Goal: Transaction & Acquisition: Purchase product/service

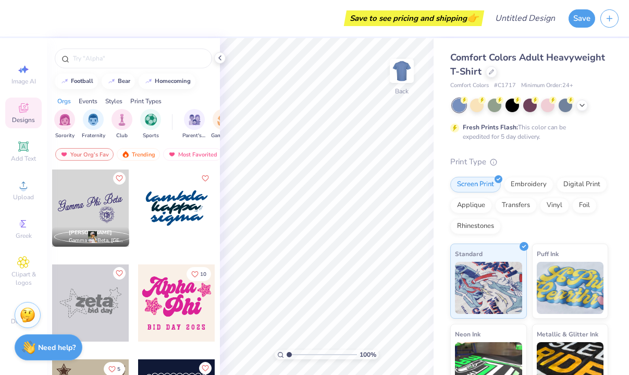
scroll to position [2935, 0]
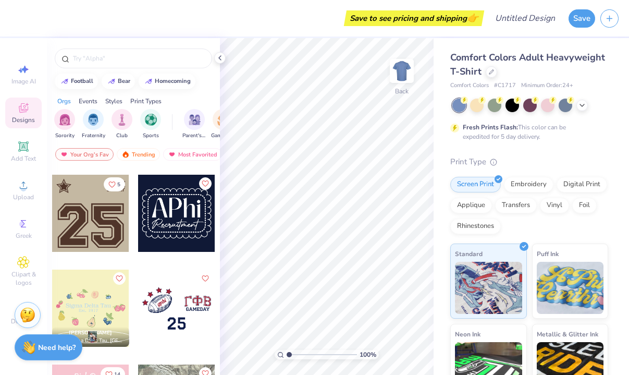
click at [109, 239] on div at bounding box center [90, 213] width 77 height 77
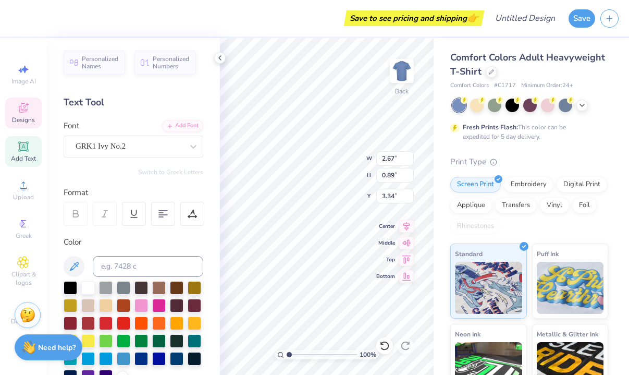
type textarea "8th"
type input "2.55"
type input "0.51"
type input "4.30"
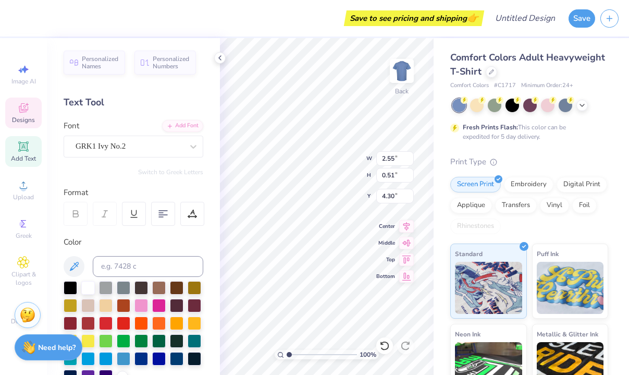
type textarea "grade"
click at [436, 131] on div "Comfort Colors Adult Heavyweight T-Shirt Comfort Colors # C1717 Minimum Order: …" at bounding box center [531, 258] width 195 height 441
type input "2.12"
type input "0.48"
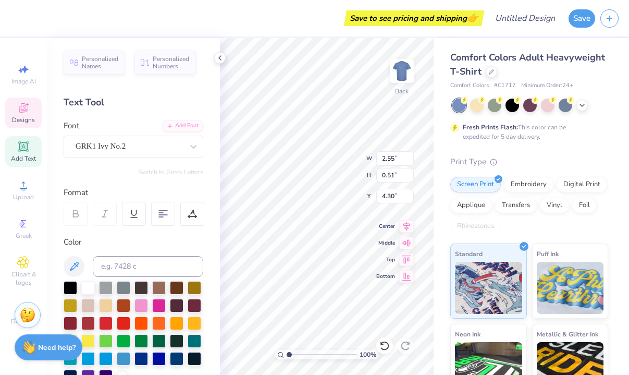
type input "4.37"
click at [434, 179] on div "Comfort Colors Adult Heavyweight T-Shirt Comfort Colors # C1717 Minimum Order: …" at bounding box center [531, 258] width 195 height 441
type input "9.49"
type input "6.40"
type input "6.53"
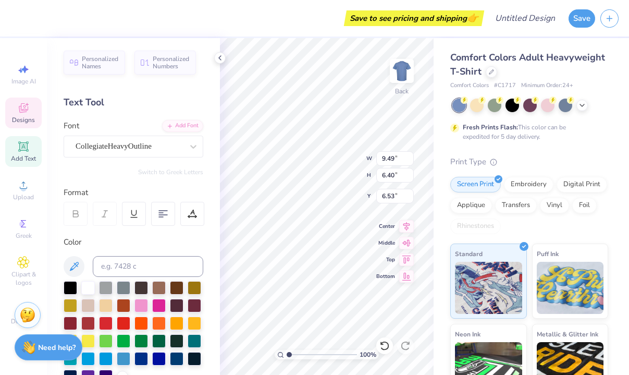
type textarea "26"
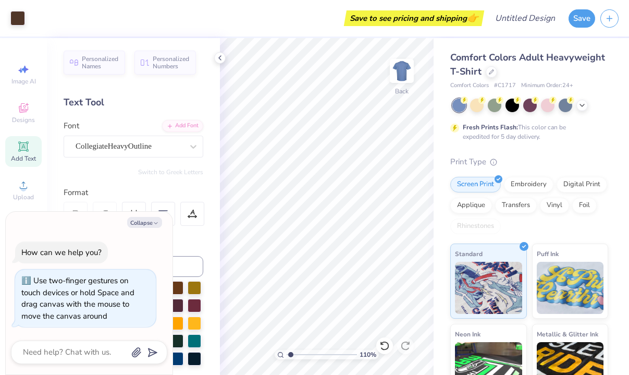
type input "1.1"
type textarea "x"
type input "1"
drag, startPoint x: 291, startPoint y: 352, endPoint x: 285, endPoint y: 352, distance: 6.3
click at [287, 352] on input "range" at bounding box center [322, 354] width 70 height 9
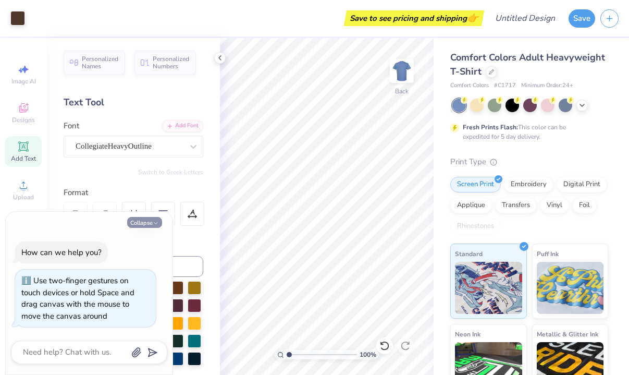
click at [155, 224] on polyline "button" at bounding box center [155, 223] width 3 height 2
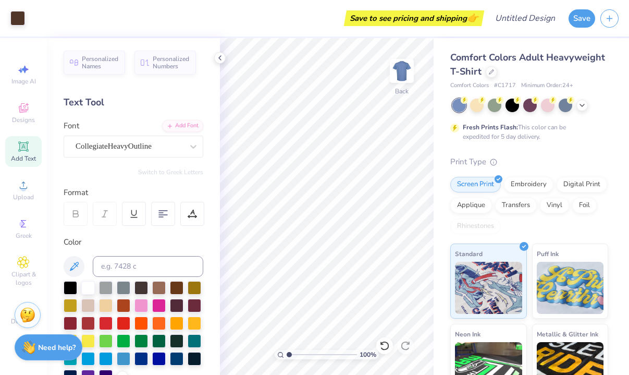
type textarea "x"
click at [390, 241] on div "100 % Back W 9.49 9.49 " H 6.40 6.40 " Y 6.53 6.53 " Center Middle Top Bottom" at bounding box center [327, 206] width 214 height 337
type input "11.23"
type input "7.58"
type input "5.78"
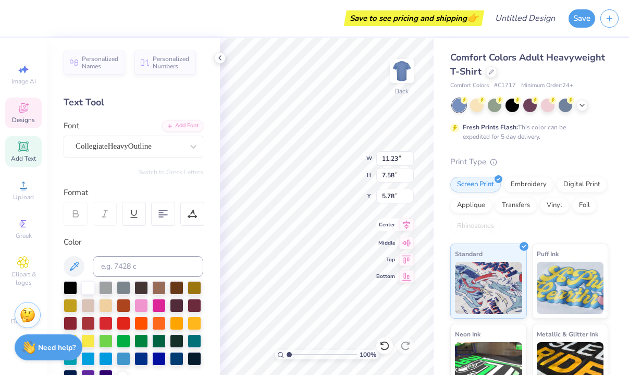
type input "12.60"
type input "8.50"
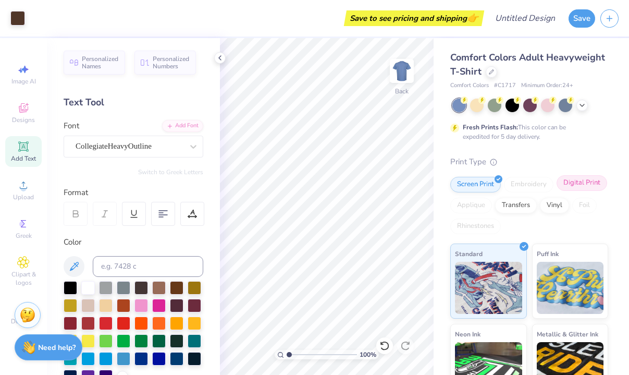
click at [568, 180] on div "Digital Print" at bounding box center [582, 183] width 51 height 16
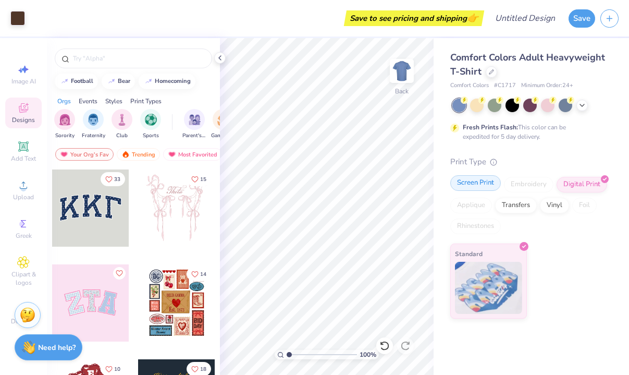
click at [480, 183] on div "Screen Print" at bounding box center [475, 183] width 51 height 16
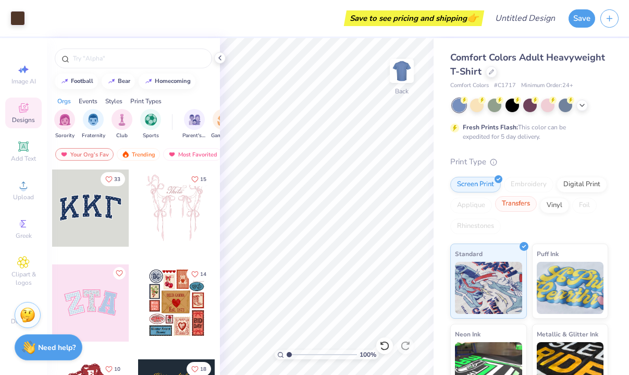
click at [519, 207] on div "Transfers" at bounding box center [516, 204] width 42 height 16
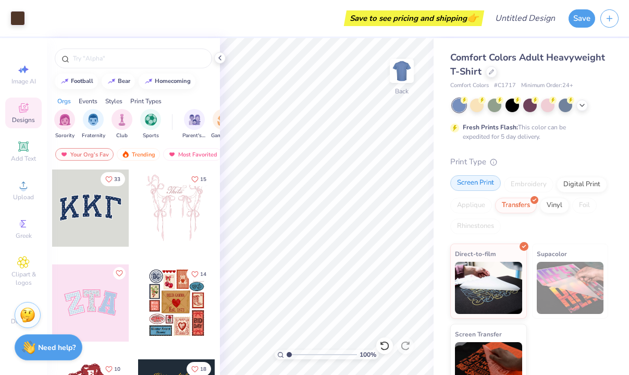
click at [487, 185] on div "Screen Print" at bounding box center [475, 183] width 51 height 16
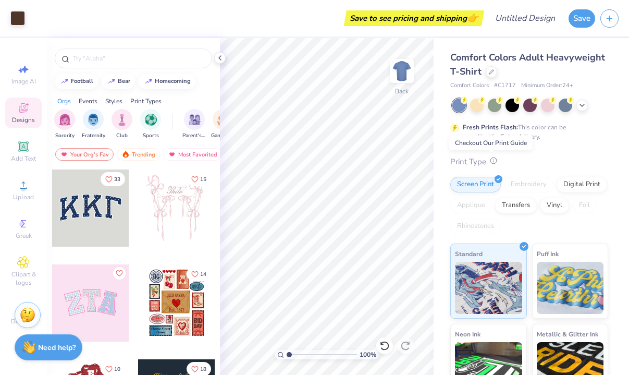
click at [493, 164] on icon at bounding box center [493, 160] width 7 height 7
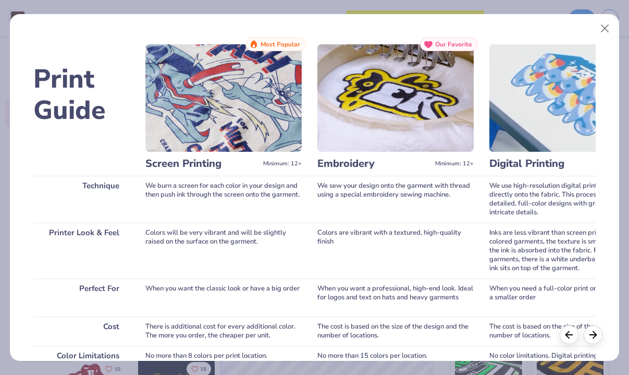
scroll to position [193, 0]
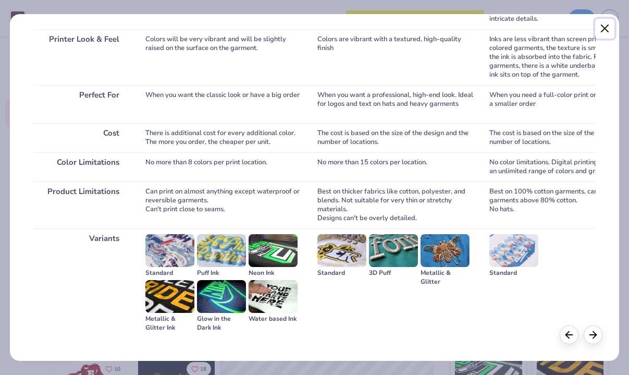
click at [605, 26] on button "Close" at bounding box center [605, 29] width 20 height 20
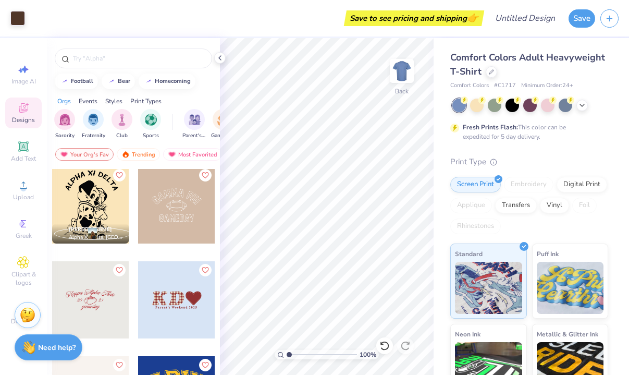
scroll to position [2179, 0]
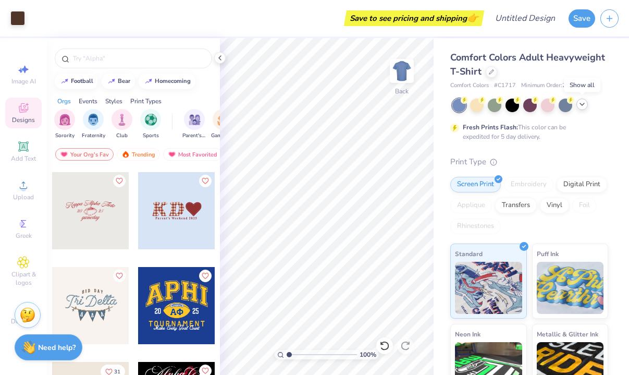
click at [582, 106] on icon at bounding box center [582, 104] width 8 height 8
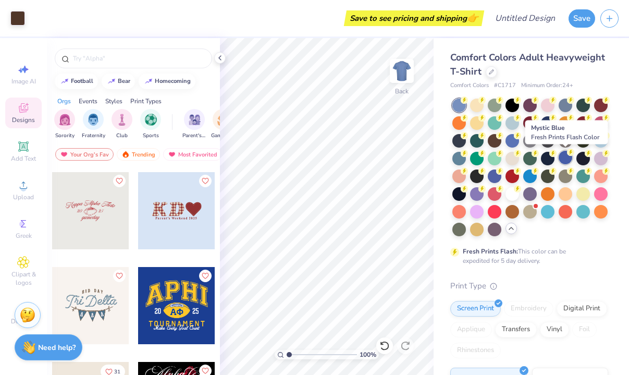
click at [563, 161] on div at bounding box center [566, 158] width 14 height 14
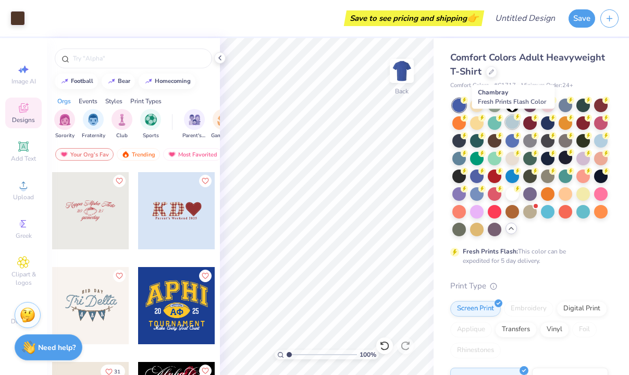
click at [510, 122] on div at bounding box center [513, 122] width 14 height 14
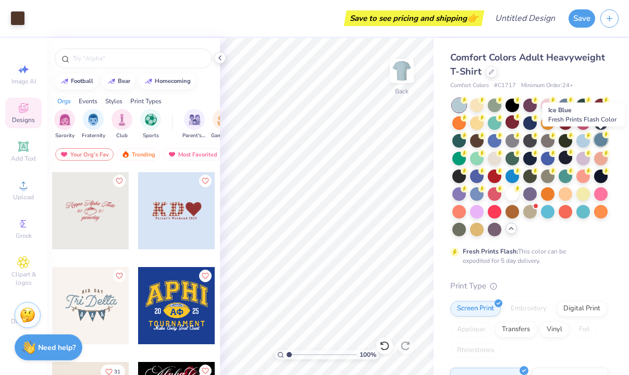
click at [601, 143] on div at bounding box center [601, 140] width 14 height 14
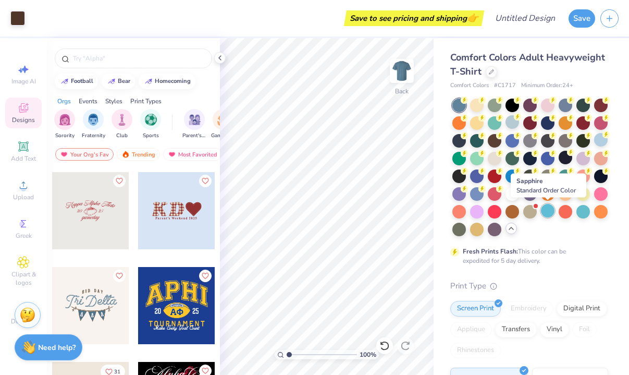
click at [546, 211] on div at bounding box center [548, 211] width 14 height 14
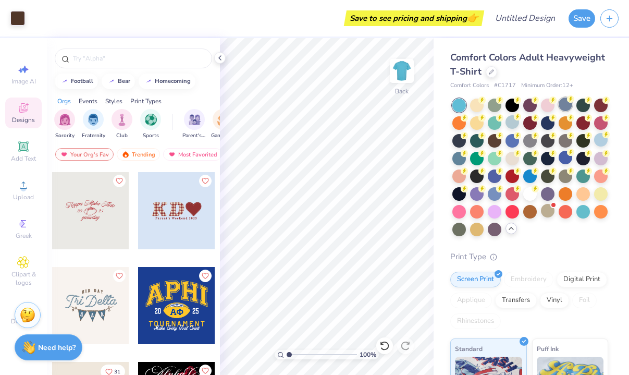
click at [568, 105] on div at bounding box center [566, 104] width 14 height 14
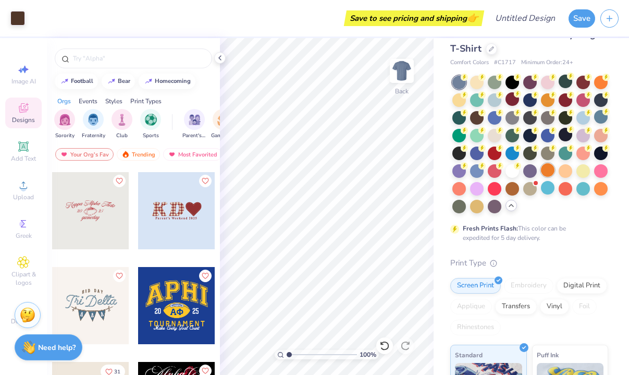
scroll to position [0, 0]
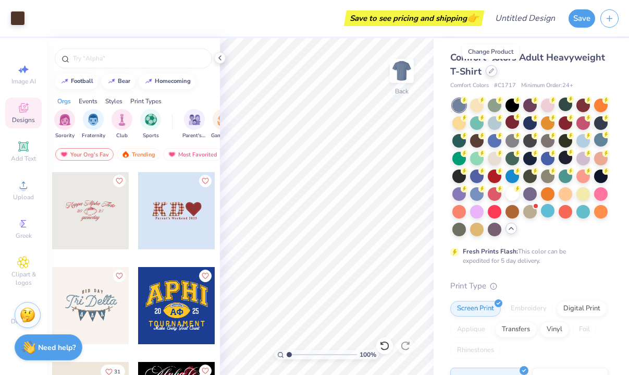
click at [490, 75] on div at bounding box center [491, 70] width 11 height 11
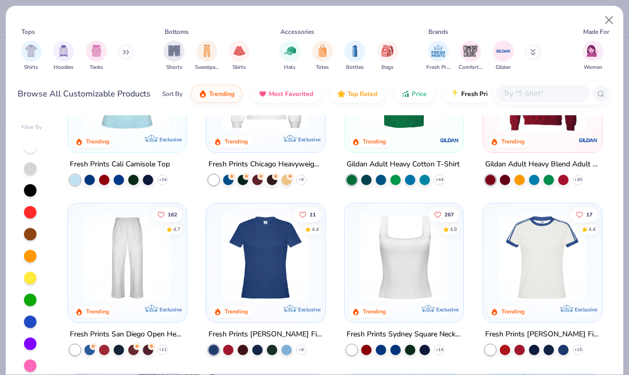
scroll to position [311, 0]
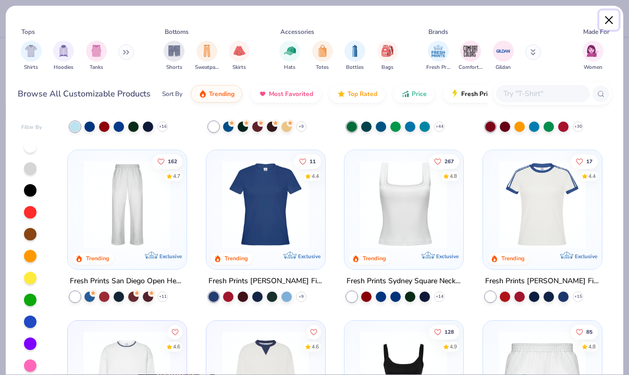
drag, startPoint x: 608, startPoint y: 16, endPoint x: 562, endPoint y: 109, distance: 104.0
click at [563, 109] on div "Tops Shirts Hoodies Tanks Bottoms Shorts Sweatpants Skirts Accessories Hats Tot…" at bounding box center [315, 59] width 618 height 107
click at [522, 201] on img at bounding box center [542, 205] width 97 height 88
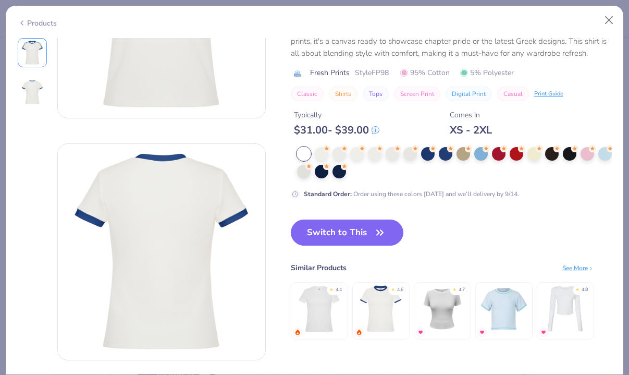
scroll to position [113, 0]
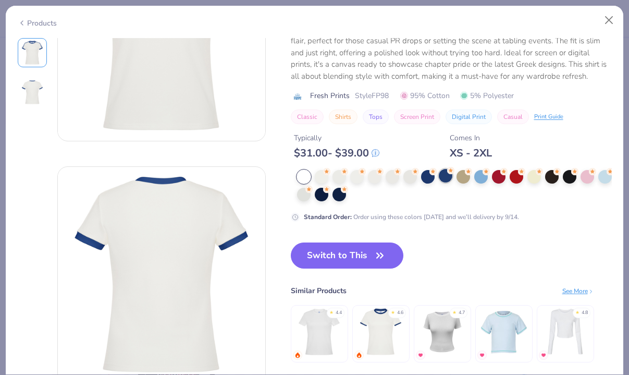
click at [444, 179] on div at bounding box center [446, 176] width 14 height 14
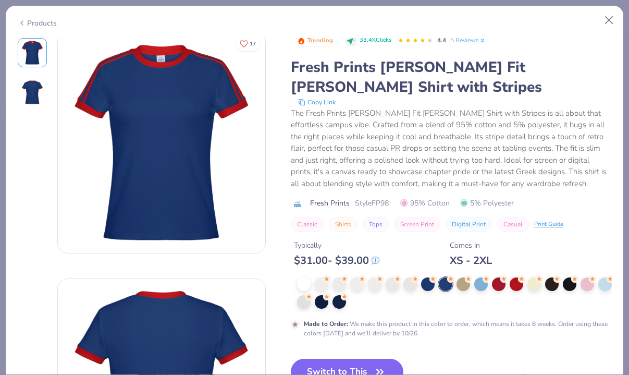
scroll to position [4, 0]
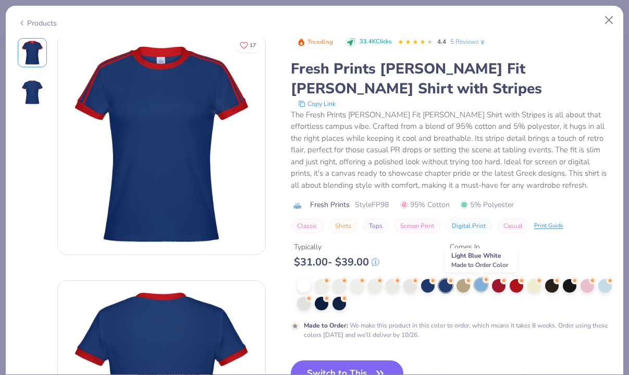
click at [477, 289] on div at bounding box center [481, 285] width 14 height 14
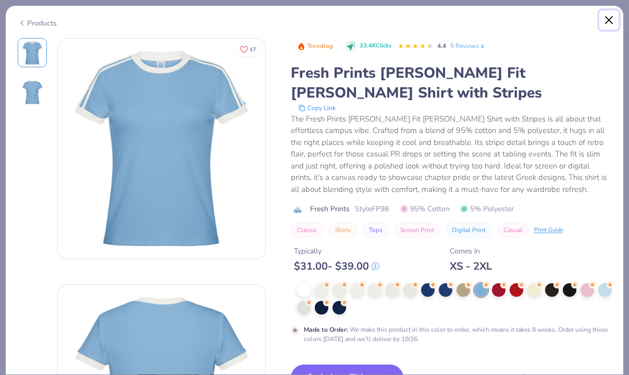
click at [605, 15] on button "Close" at bounding box center [609, 20] width 20 height 20
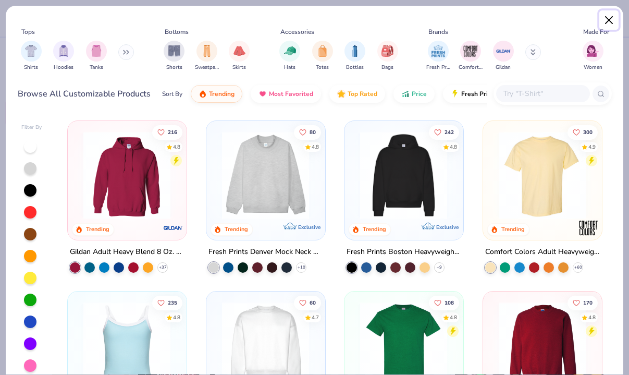
click at [612, 20] on button "Close" at bounding box center [609, 20] width 20 height 20
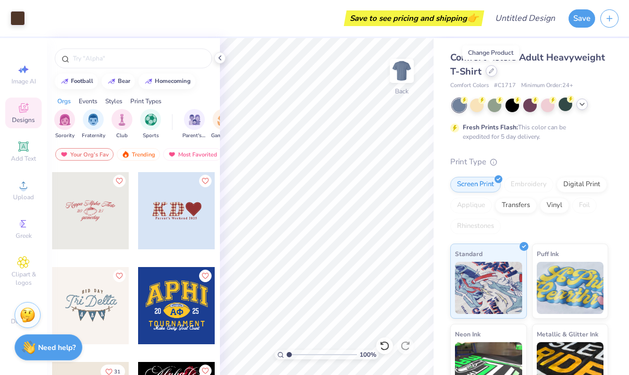
click at [491, 73] on icon at bounding box center [491, 70] width 5 height 5
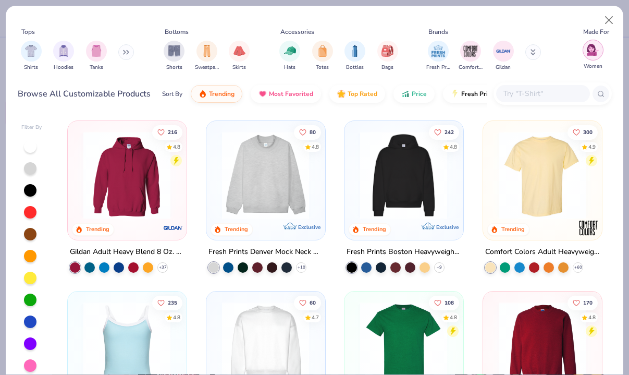
click at [593, 55] on img "filter for Women" at bounding box center [593, 50] width 12 height 12
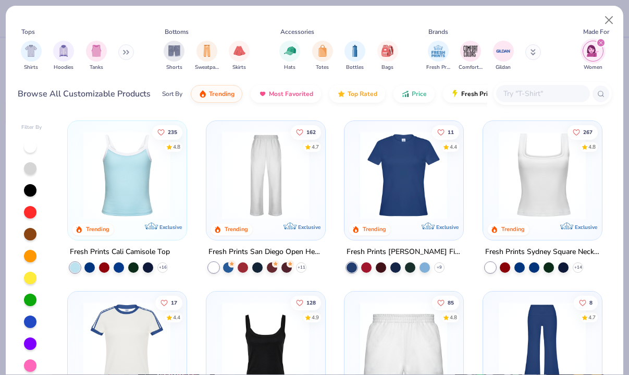
click at [600, 43] on icon "filter for Women" at bounding box center [600, 42] width 3 height 3
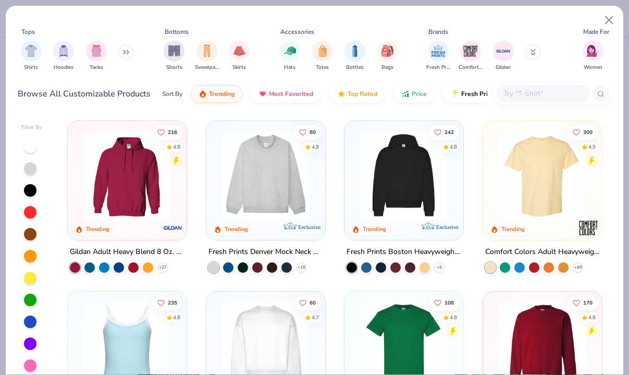
click at [41, 53] on div "Shirts Hoodies Tanks" at bounding box center [78, 55] width 120 height 39
click at [33, 53] on img "filter for Shirts" at bounding box center [31, 50] width 12 height 12
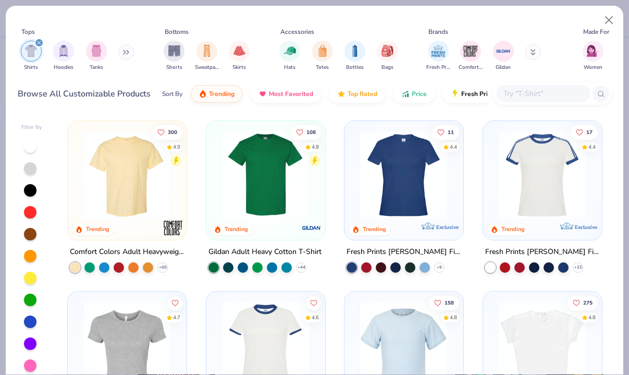
click at [140, 166] on img at bounding box center [126, 175] width 97 height 88
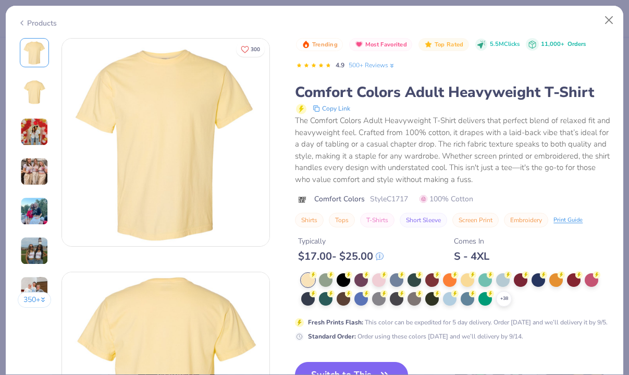
click at [34, 165] on img at bounding box center [34, 171] width 28 height 28
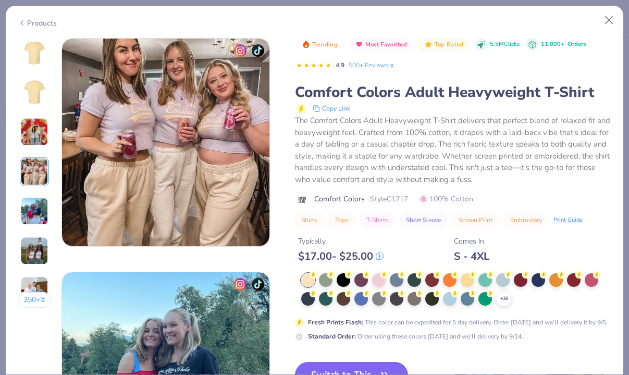
click at [34, 214] on img at bounding box center [34, 211] width 28 height 28
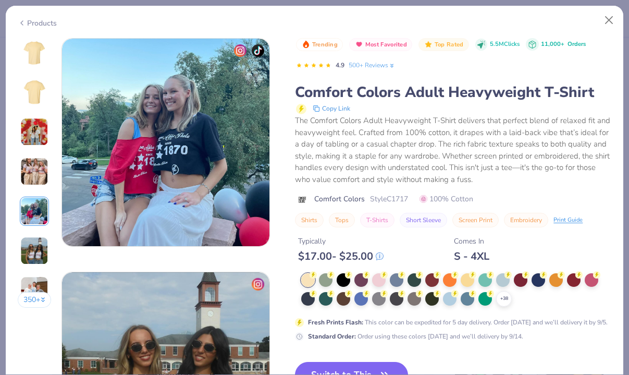
click at [34, 243] on img at bounding box center [34, 251] width 28 height 28
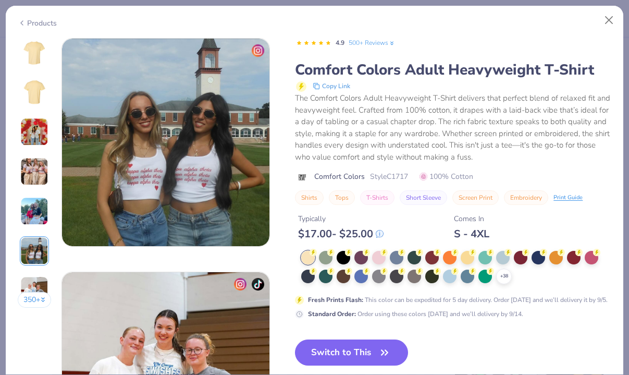
click at [33, 278] on img at bounding box center [34, 290] width 28 height 28
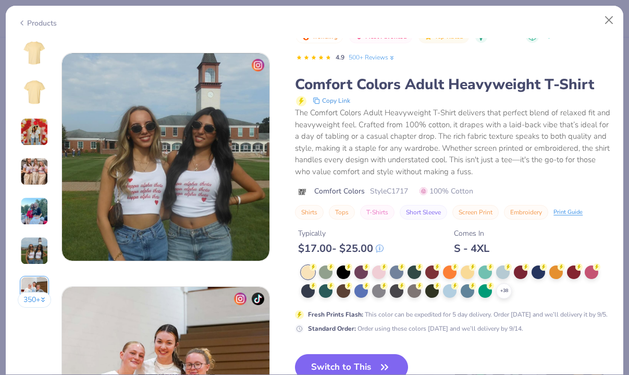
click at [44, 170] on img at bounding box center [34, 171] width 28 height 28
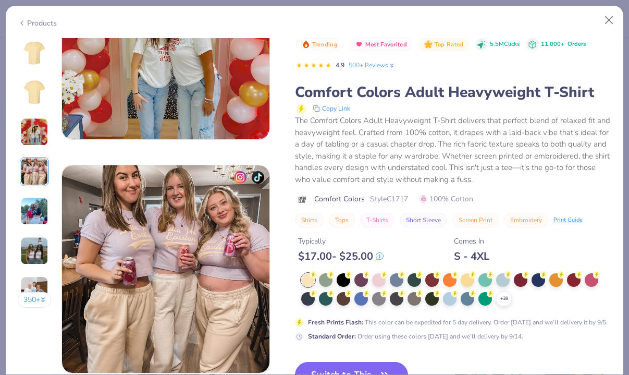
click at [37, 99] on img at bounding box center [34, 92] width 25 height 25
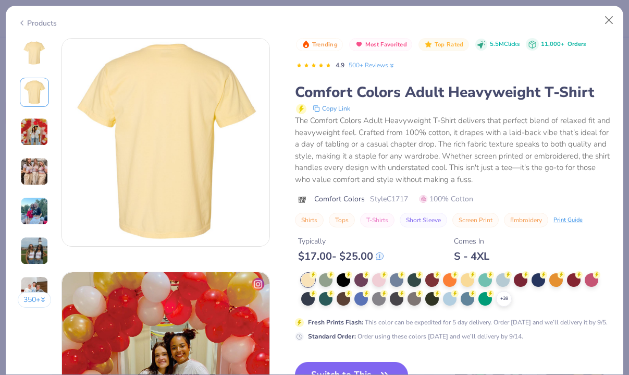
click at [36, 66] on div at bounding box center [34, 52] width 29 height 29
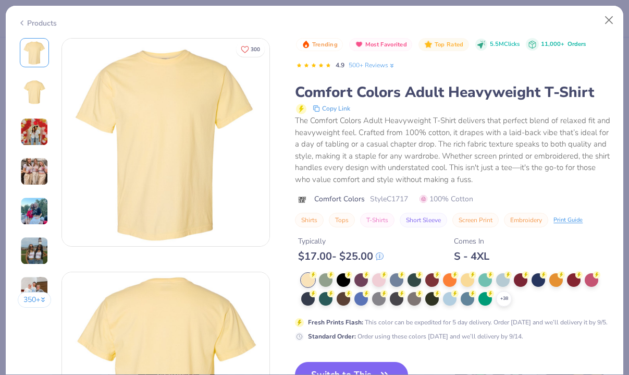
click at [29, 177] on img at bounding box center [34, 171] width 28 height 28
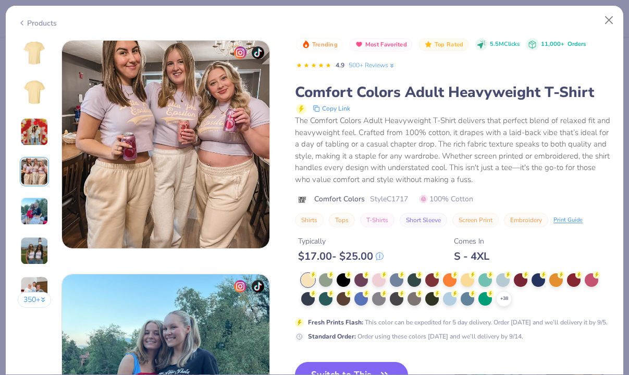
click at [31, 208] on img at bounding box center [34, 211] width 28 height 28
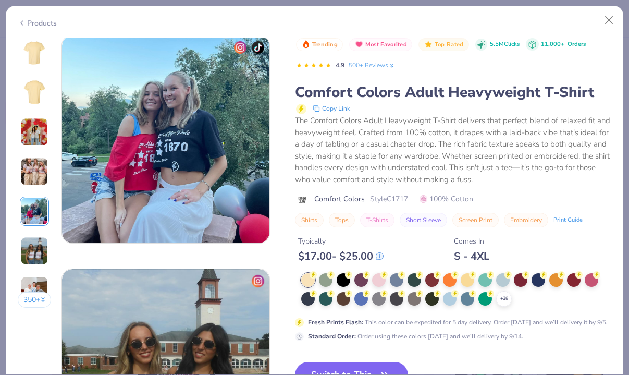
scroll to position [938, 0]
click at [385, 222] on button "T-Shirts" at bounding box center [377, 220] width 34 height 15
type input "T-Shirts"
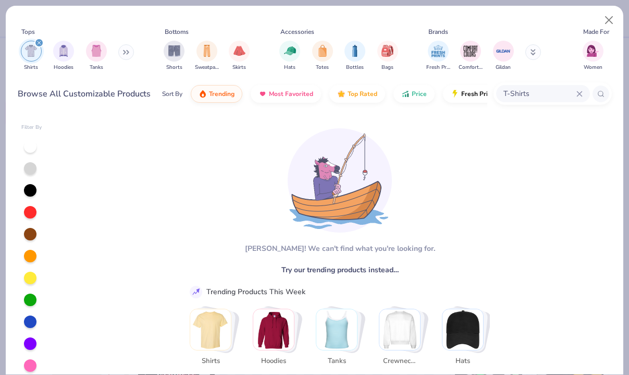
scroll to position [8, 0]
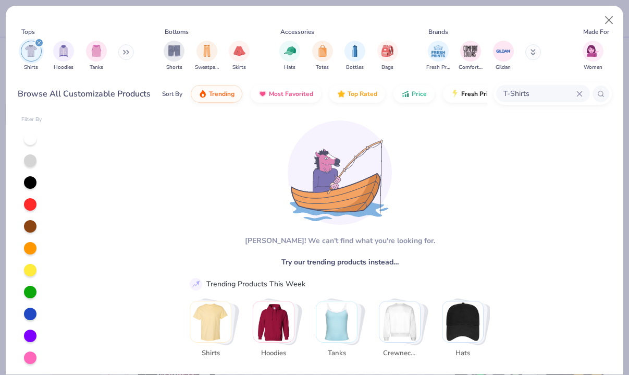
click at [218, 314] on img "Stack Card Button Shirts" at bounding box center [210, 321] width 41 height 41
click at [210, 316] on img "Stack Card Button Shirts" at bounding box center [210, 321] width 41 height 41
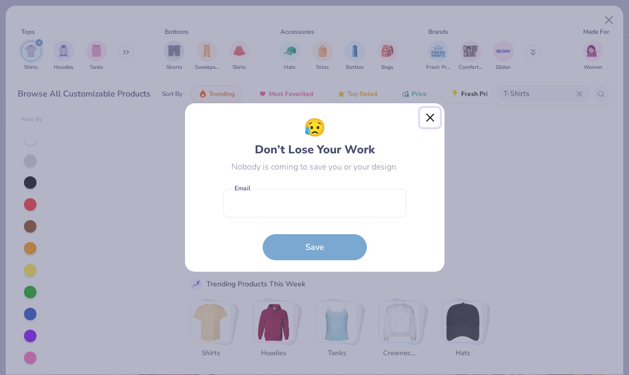
click at [432, 122] on button "Close" at bounding box center [430, 118] width 20 height 20
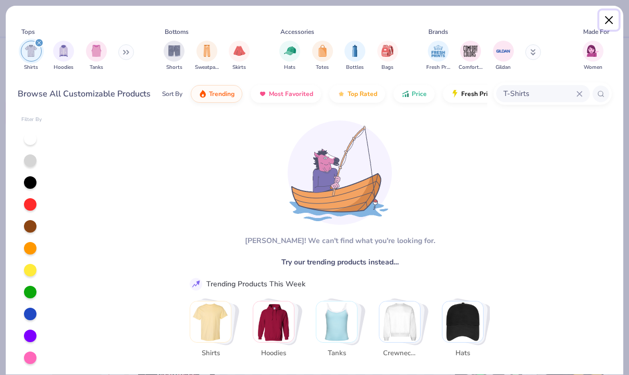
click at [608, 19] on button "Close" at bounding box center [609, 20] width 20 height 20
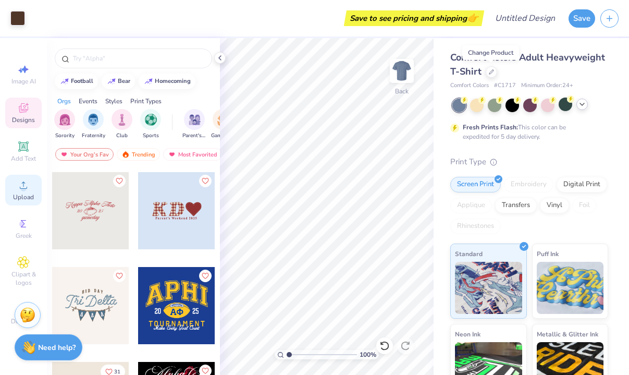
click at [27, 196] on span "Upload" at bounding box center [23, 197] width 21 height 8
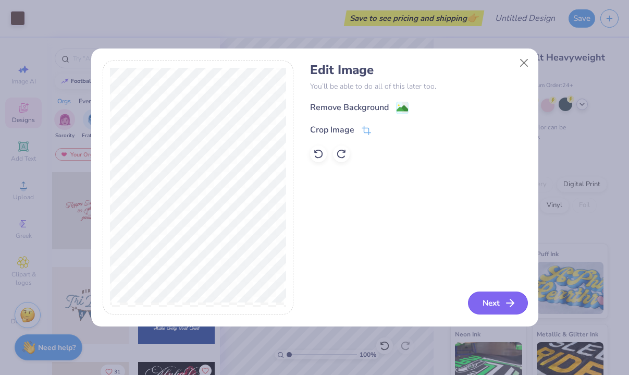
click at [479, 300] on button "Next" at bounding box center [498, 302] width 60 height 23
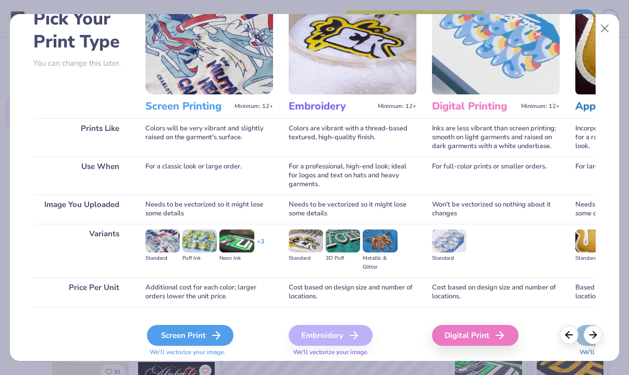
click at [206, 329] on div "Screen Print" at bounding box center [190, 335] width 87 height 21
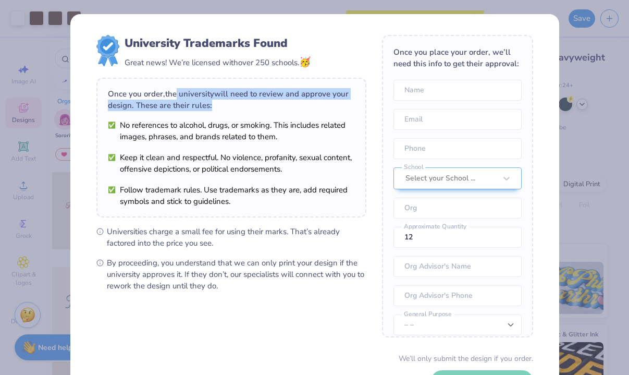
drag, startPoint x: 171, startPoint y: 95, endPoint x: 214, endPoint y: 107, distance: 44.5
click at [214, 107] on div "Once you order, the university will need to review and approve your design. The…" at bounding box center [231, 99] width 247 height 23
drag, startPoint x: 216, startPoint y: 107, endPoint x: 158, endPoint y: 91, distance: 60.2
click at [158, 91] on div "Once you order, the university will need to review and approve your design. The…" at bounding box center [231, 99] width 247 height 23
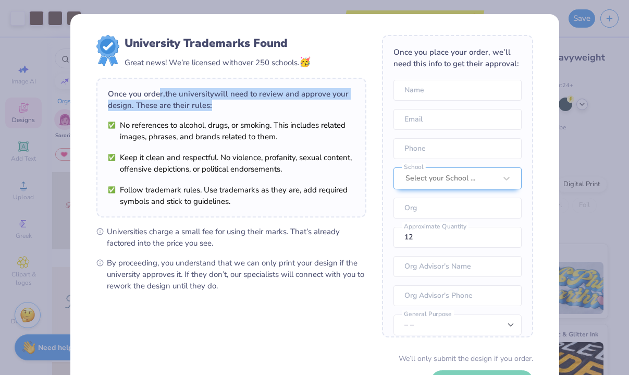
click at [162, 94] on div "Once you order, the university will need to review and approve your design. The…" at bounding box center [231, 99] width 247 height 23
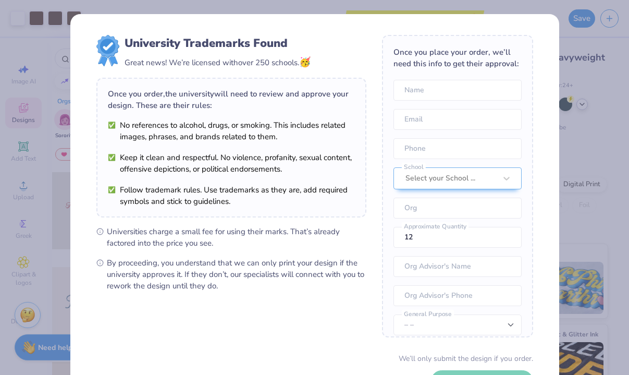
click at [594, 33] on div "University Trademarks Found Great news! We’re licensed with over 250 schools. 🥳…" at bounding box center [314, 187] width 629 height 375
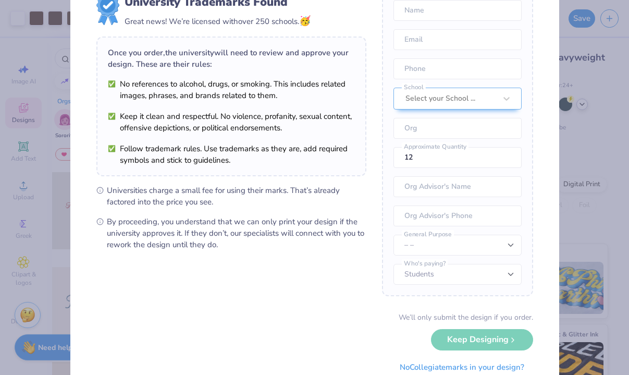
scroll to position [79, 0]
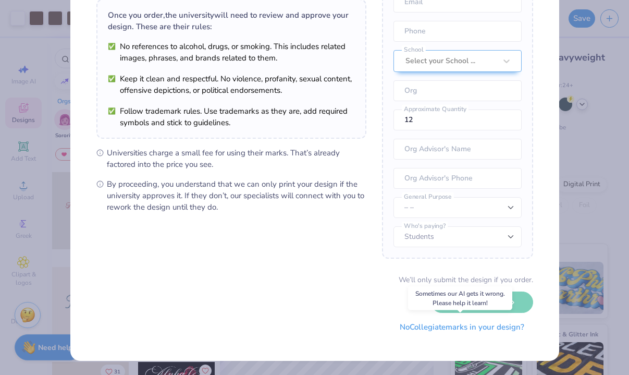
click at [428, 326] on button "No Collegiate marks in your design?" at bounding box center [462, 326] width 142 height 21
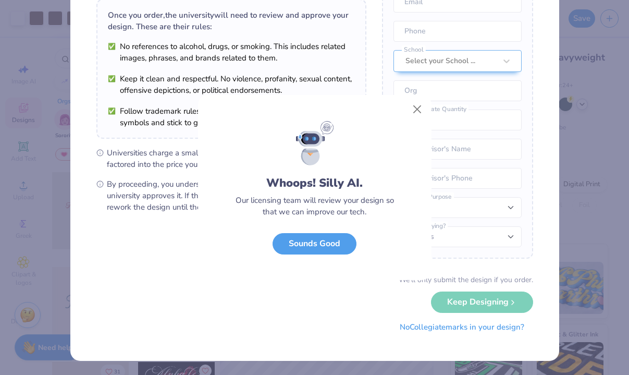
scroll to position [0, 0]
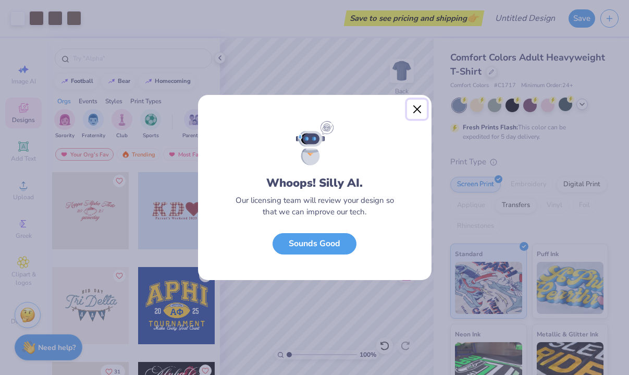
click at [414, 111] on button "Close" at bounding box center [417, 110] width 20 height 20
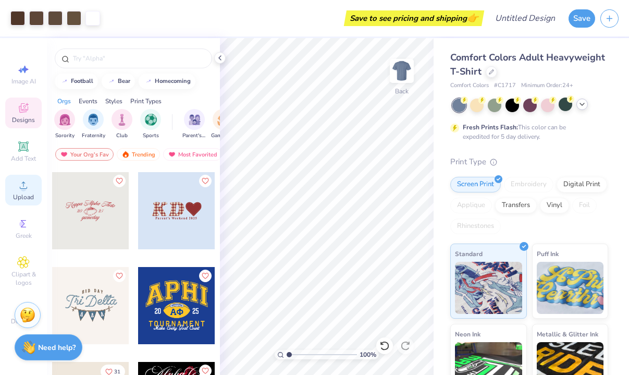
click at [24, 195] on span "Upload" at bounding box center [23, 197] width 21 height 8
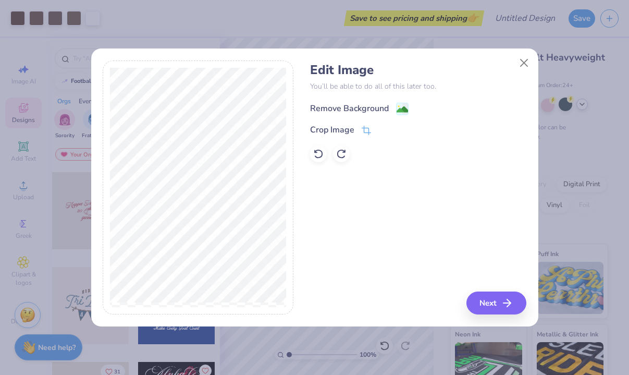
click at [347, 109] on div "Remove Background" at bounding box center [349, 108] width 79 height 13
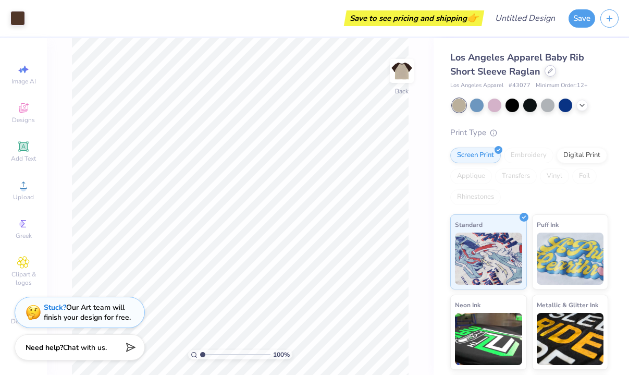
click at [552, 75] on div at bounding box center [550, 70] width 11 height 11
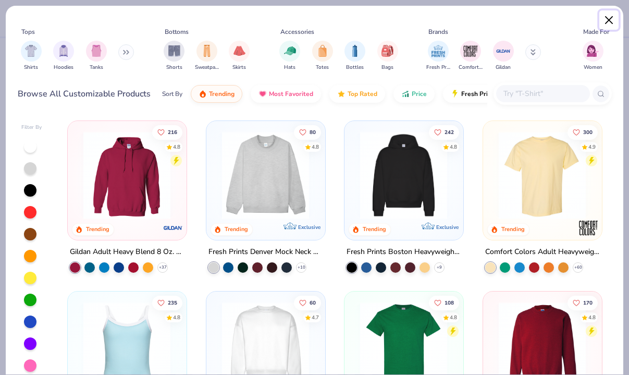
click at [606, 20] on button "Close" at bounding box center [609, 20] width 20 height 20
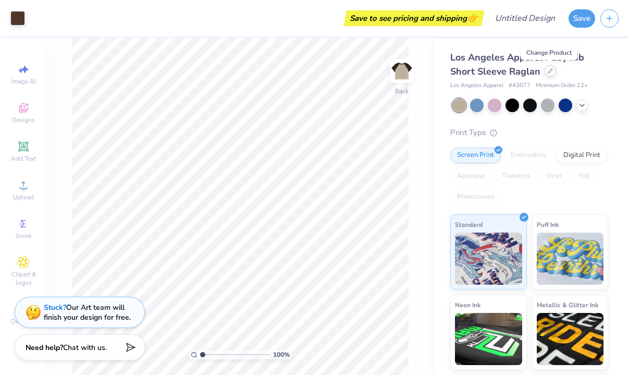
click at [549, 72] on icon at bounding box center [550, 71] width 4 height 4
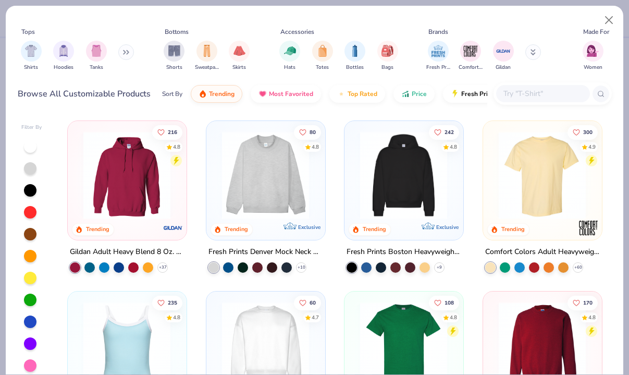
click at [422, 320] on img at bounding box center [403, 345] width 97 height 88
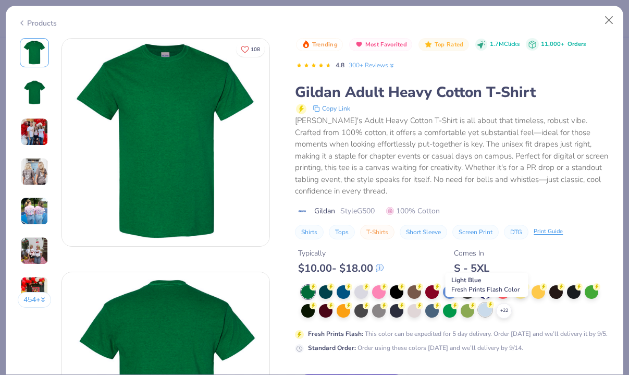
click at [482, 315] on div at bounding box center [485, 310] width 14 height 14
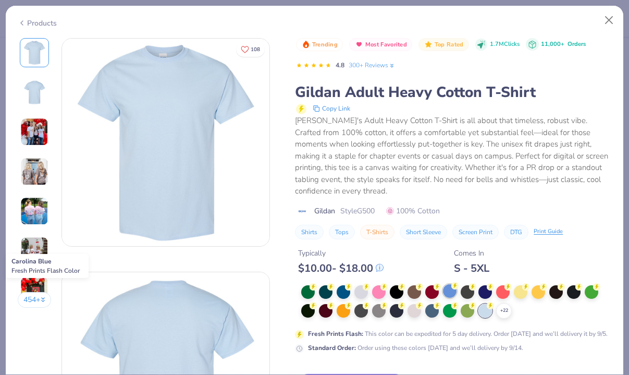
click at [449, 295] on div at bounding box center [450, 291] width 14 height 14
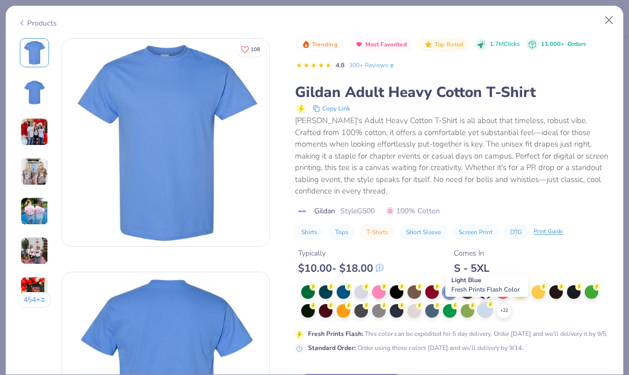
click at [484, 315] on div at bounding box center [485, 310] width 14 height 14
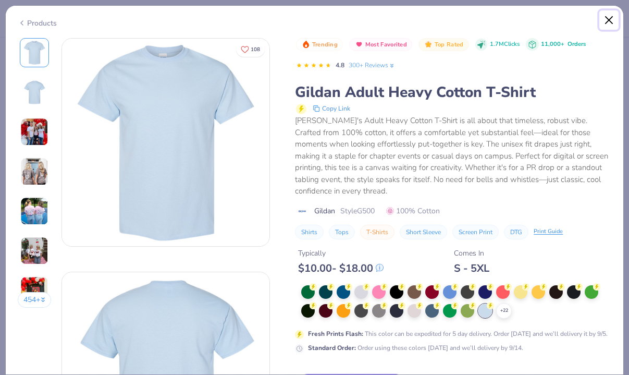
click at [609, 26] on button "Close" at bounding box center [609, 20] width 20 height 20
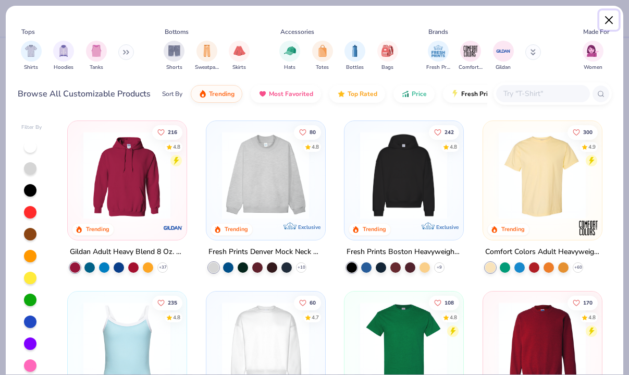
click at [608, 22] on button "Close" at bounding box center [609, 20] width 20 height 20
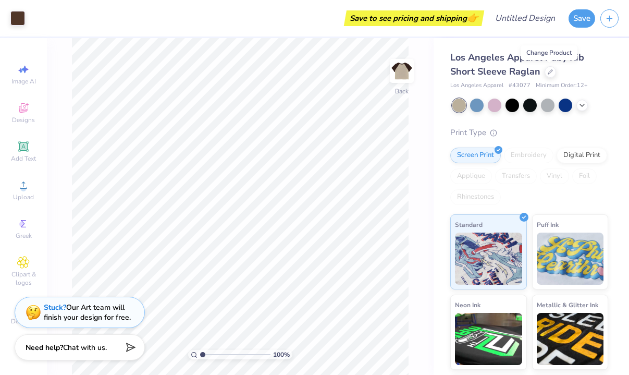
click at [587, 74] on div "Los Angeles Apparel Baby Rib Short Sleeve Raglan" at bounding box center [529, 65] width 158 height 28
click at [543, 72] on div "Los Angeles Apparel Baby Rib Short Sleeve Raglan" at bounding box center [529, 65] width 158 height 28
click at [546, 72] on div at bounding box center [550, 70] width 11 height 11
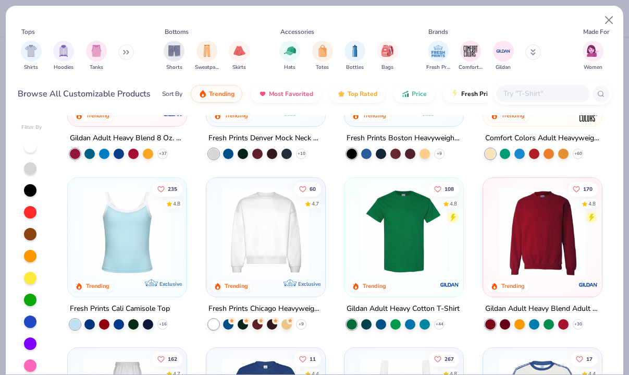
scroll to position [117, 0]
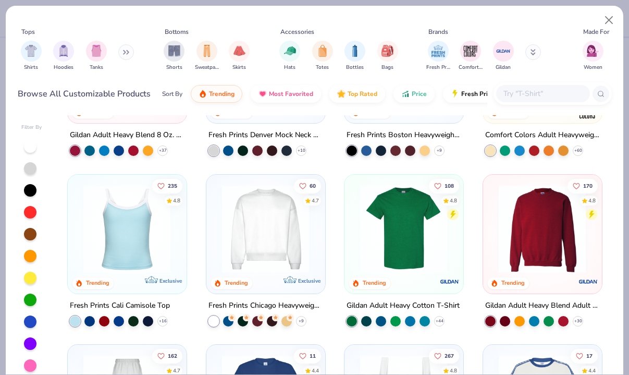
click at [390, 262] on img at bounding box center [403, 229] width 97 height 88
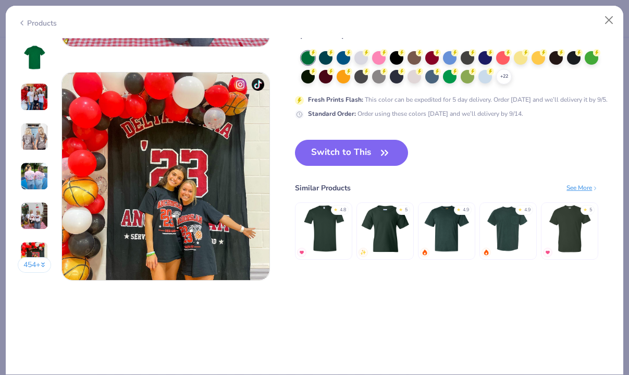
scroll to position [1362, 0]
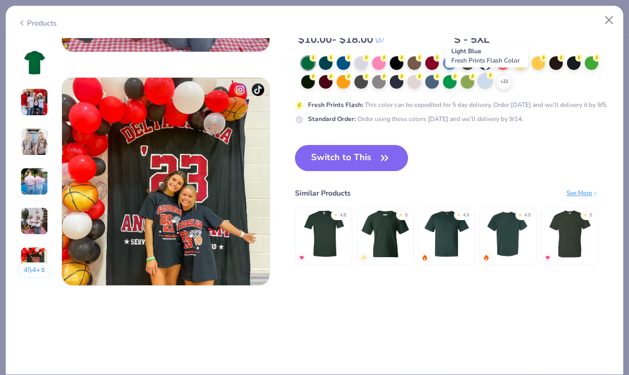
click at [484, 86] on div at bounding box center [485, 81] width 14 height 14
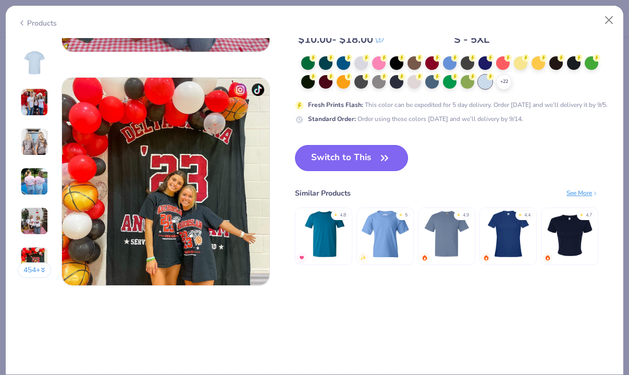
click at [366, 163] on button "Switch to This" at bounding box center [351, 158] width 113 height 26
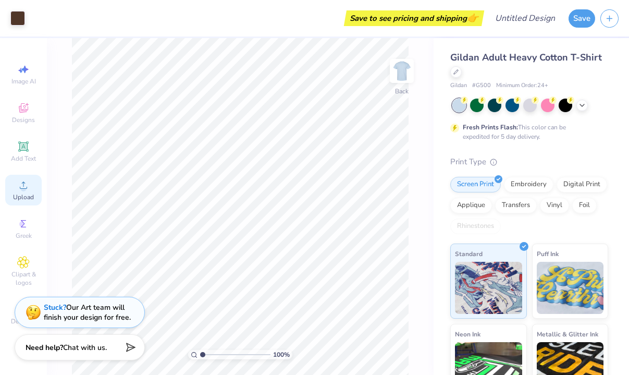
click at [27, 191] on div "Upload" at bounding box center [23, 190] width 36 height 31
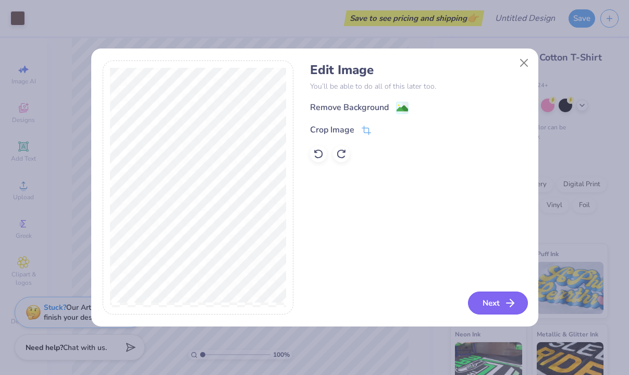
click at [480, 297] on button "Next" at bounding box center [498, 302] width 60 height 23
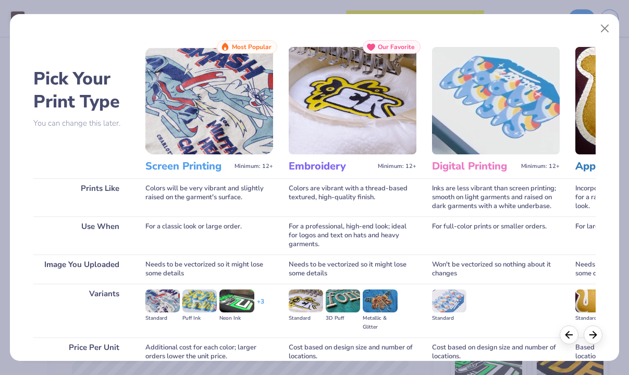
scroll to position [93, 0]
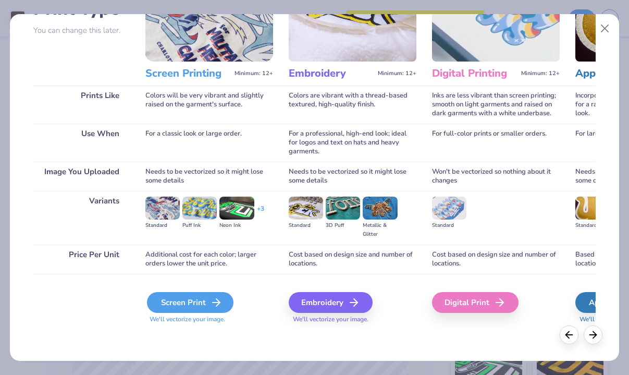
click at [213, 297] on icon at bounding box center [216, 302] width 13 height 13
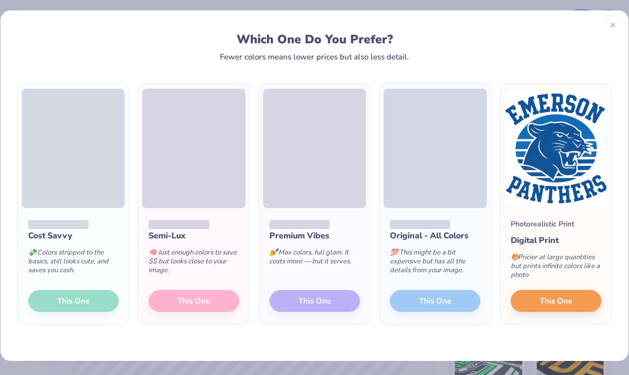
scroll to position [0, 0]
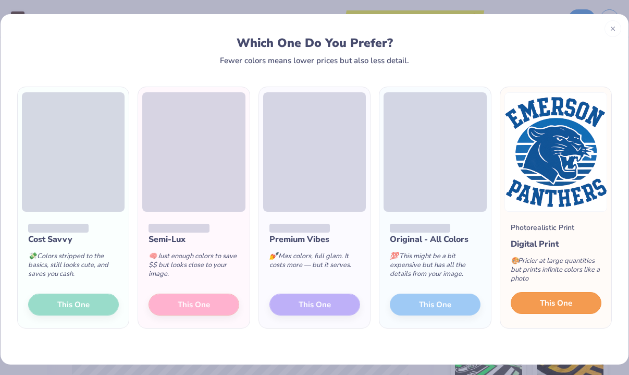
click at [557, 303] on span "This One" at bounding box center [556, 303] width 32 height 12
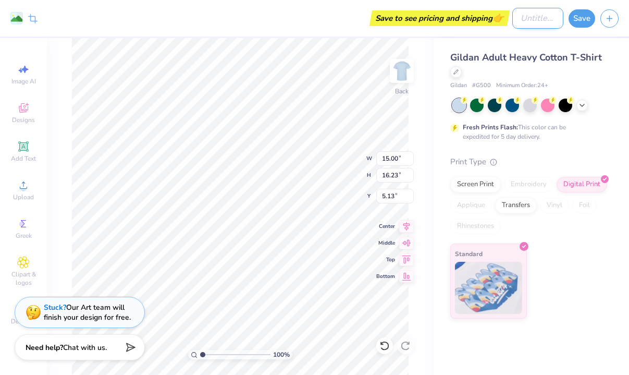
click at [504, 16] on div "Remove Background Crop Image Save to see pricing and shipping 👉 Design Title Sa…" at bounding box center [314, 18] width 629 height 36
type input "Emerson CC 2026"
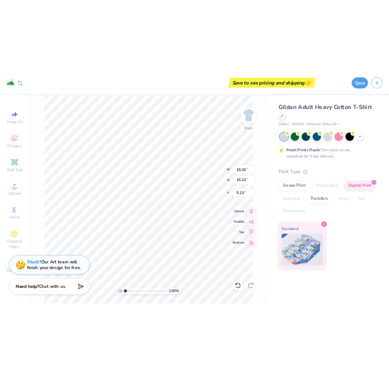
scroll to position [0, 0]
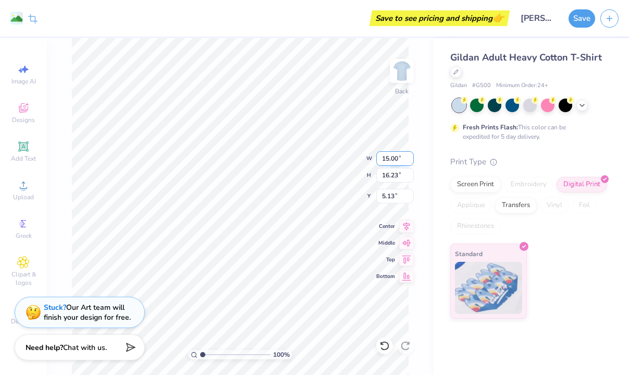
type input "13.08"
type input "14.15"
type input "4.63"
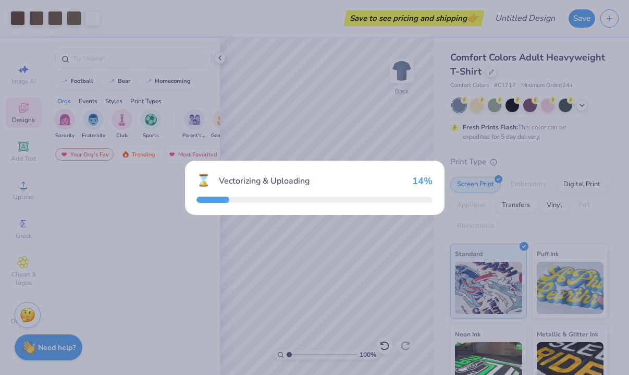
scroll to position [2179, 0]
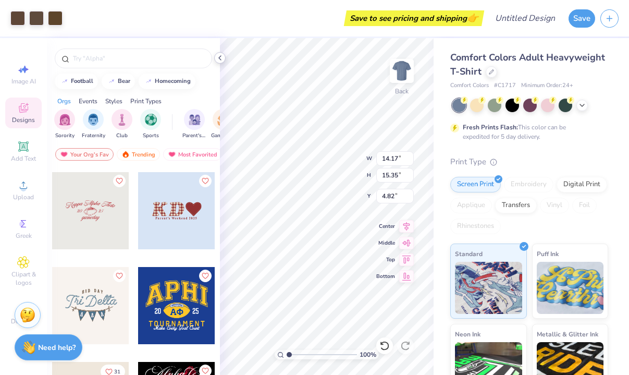
click at [221, 59] on icon at bounding box center [220, 58] width 8 height 8
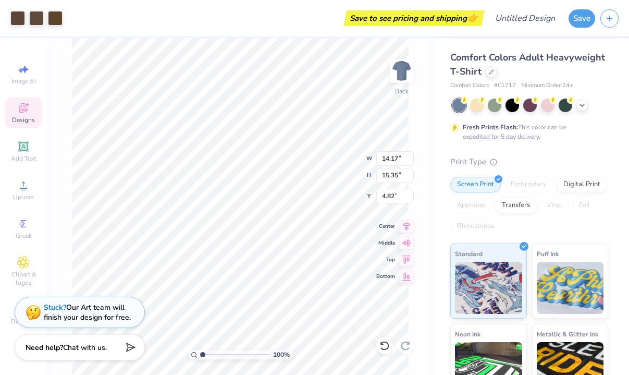
type input "5.09"
type input "5.52"
type input "14.66"
type input "5.13"
type input "4.28"
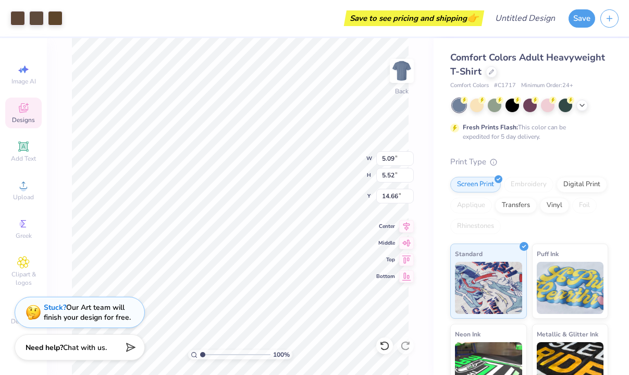
type input "9.64"
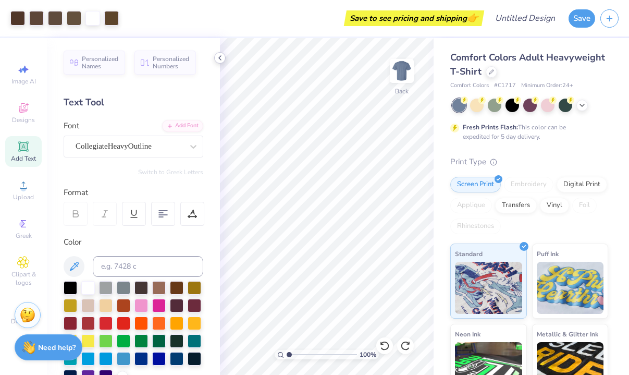
click at [222, 58] on icon at bounding box center [220, 58] width 8 height 8
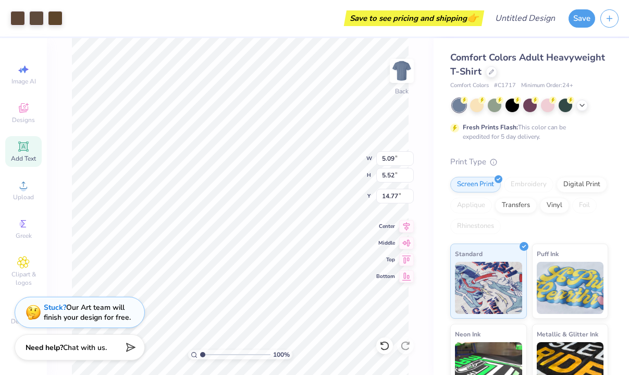
type input "14.77"
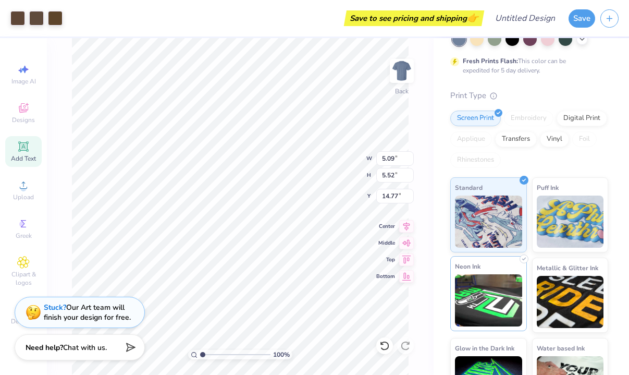
scroll to position [104, 0]
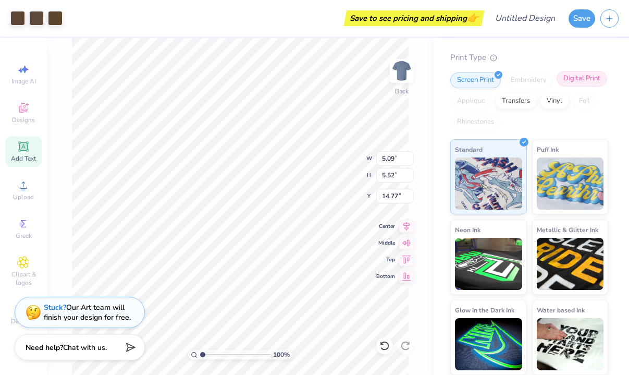
click at [580, 75] on div "Digital Print" at bounding box center [582, 79] width 51 height 16
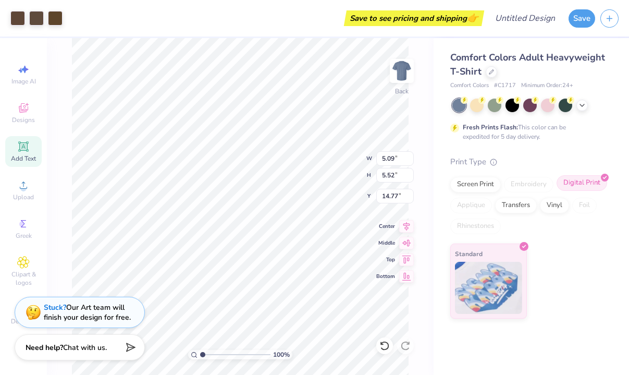
scroll to position [0, 0]
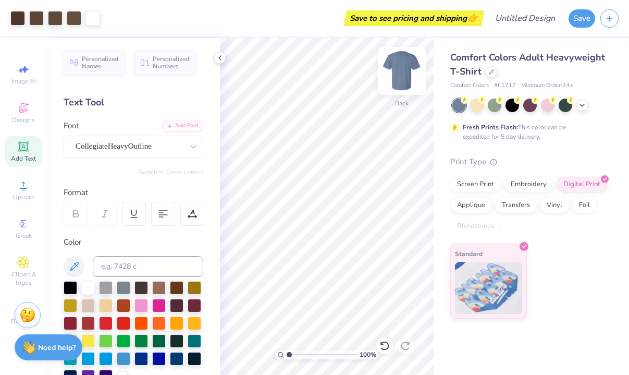
click at [403, 75] on img at bounding box center [402, 71] width 42 height 42
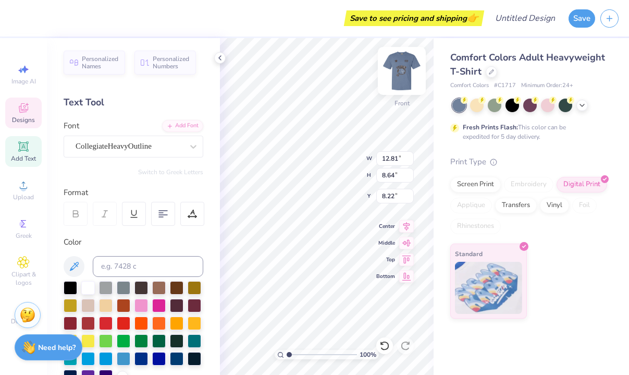
click at [407, 75] on img at bounding box center [402, 71] width 42 height 42
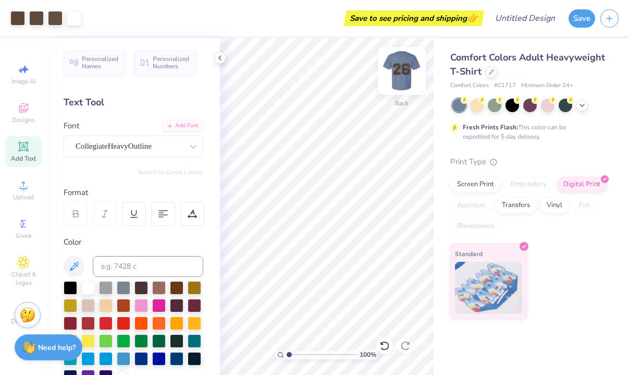
click at [394, 69] on img at bounding box center [402, 71] width 42 height 42
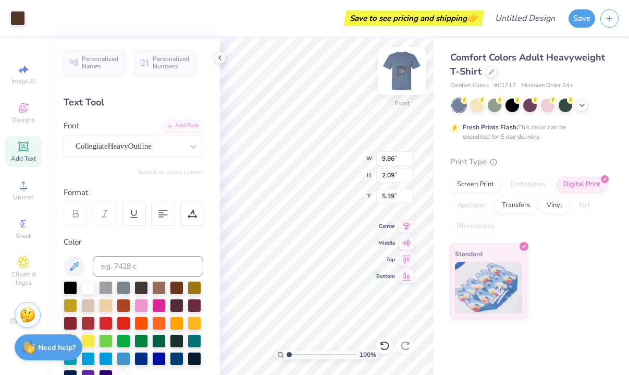
click at [396, 74] on img at bounding box center [402, 71] width 42 height 42
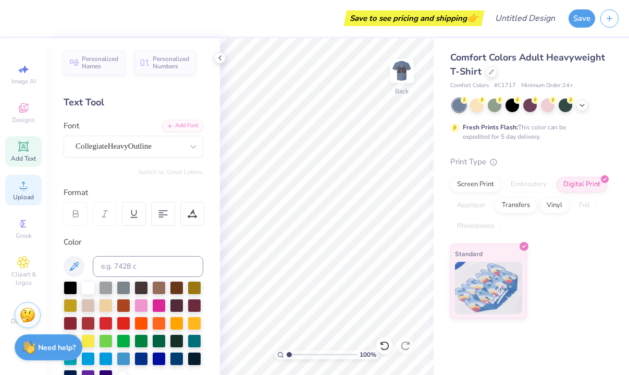
click at [23, 193] on span "Upload" at bounding box center [23, 197] width 21 height 8
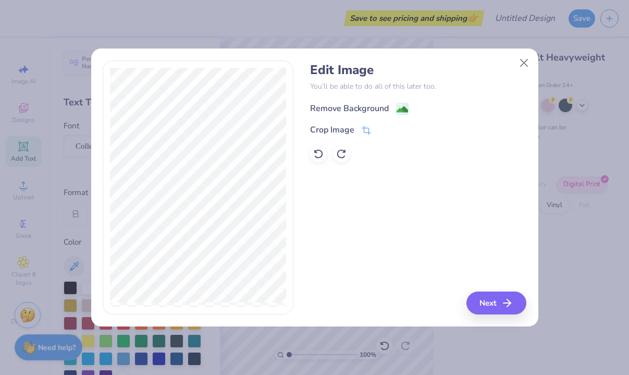
click at [401, 109] on image at bounding box center [402, 109] width 11 height 11
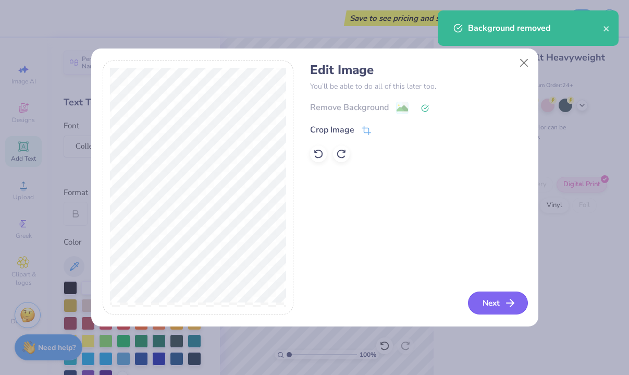
click at [485, 299] on button "Next" at bounding box center [498, 302] width 60 height 23
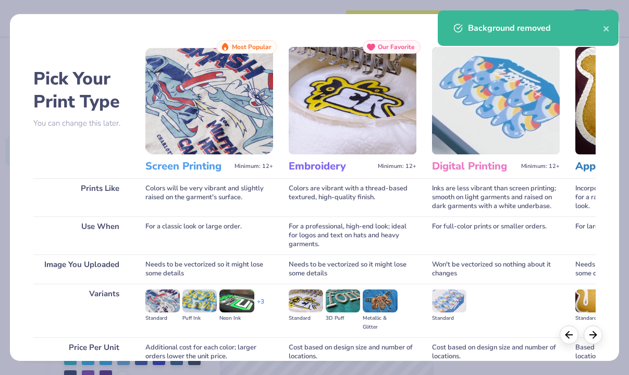
scroll to position [93, 0]
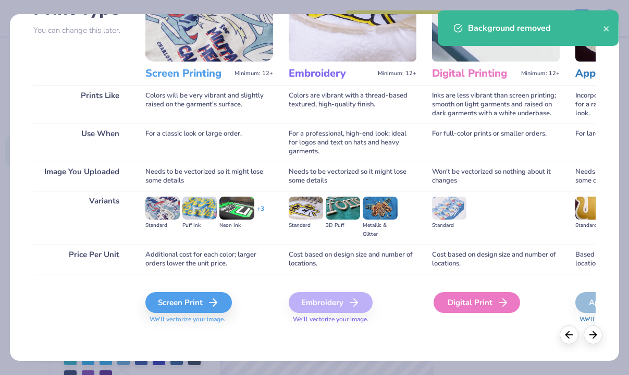
click at [462, 303] on div "Digital Print" at bounding box center [477, 302] width 87 height 21
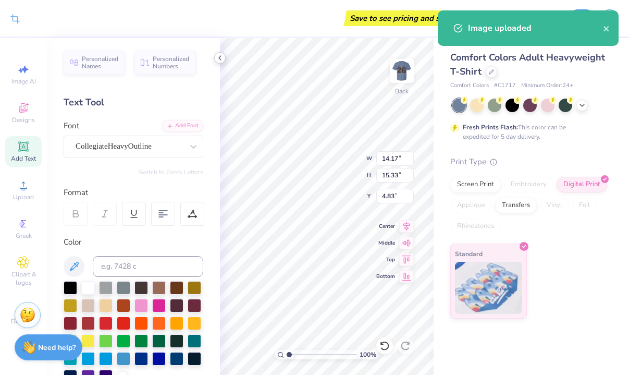
click at [219, 59] on icon at bounding box center [220, 58] width 8 height 8
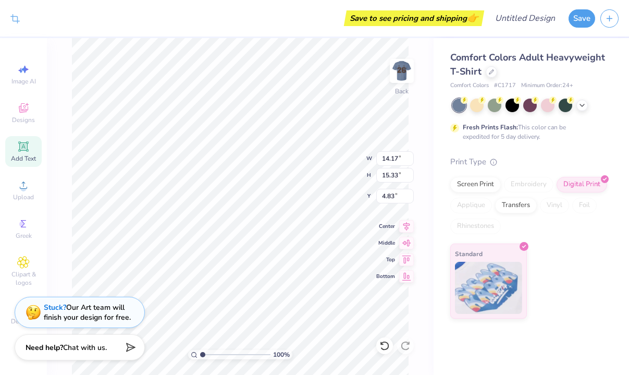
type input "12.00"
type input "12.98"
type input "3.00"
type input "12.89"
type input "13.94"
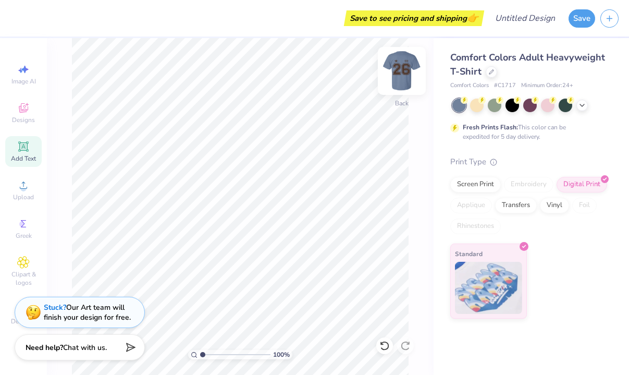
click at [401, 73] on img at bounding box center [402, 71] width 42 height 42
click at [402, 75] on img at bounding box center [402, 71] width 42 height 42
click at [401, 62] on img at bounding box center [402, 71] width 42 height 42
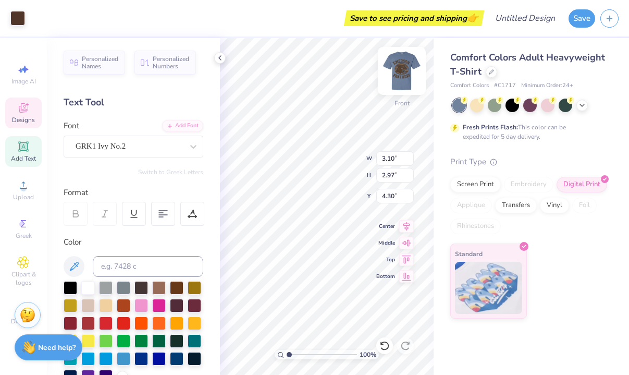
type input "3.10"
type input "2.97"
type input "4.30"
type input "2.16"
type input "0.49"
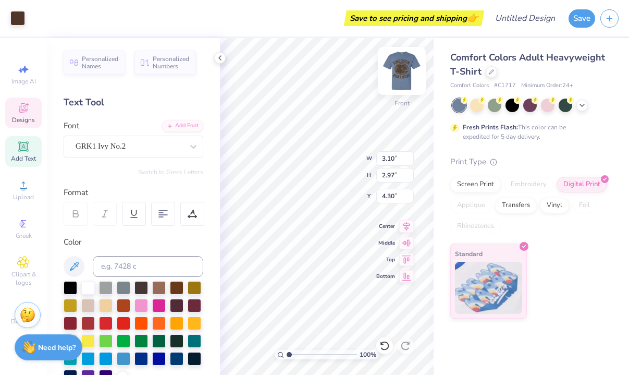
type input "6.79"
type textarea "eighth grade"
type input "5.79"
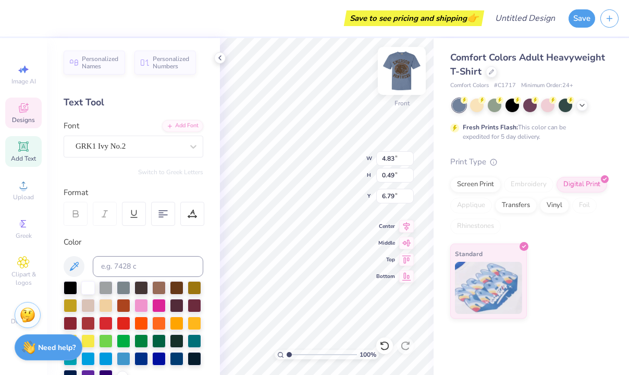
type input "9.70"
type input "0.98"
type input "5.79"
type input "3.10"
type input "2.97"
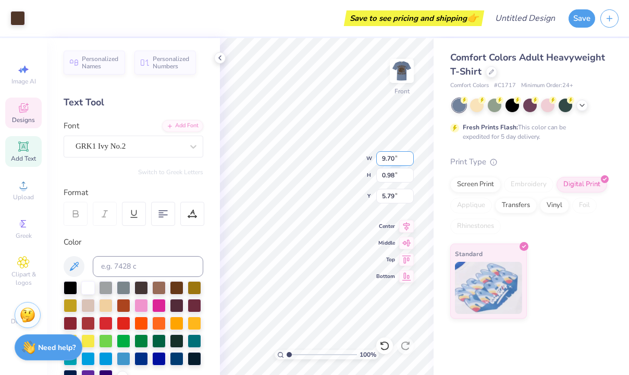
type input "4.30"
type input "2.17"
type input "2.08"
type input "5.19"
type input "9.70"
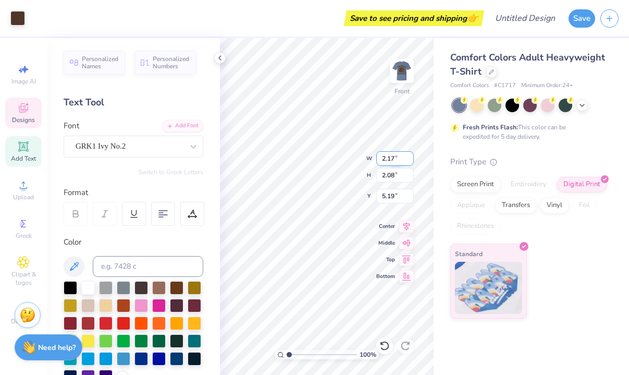
type input "0.98"
type input "5.79"
type input "12.35"
type input "1.24"
type input "5.61"
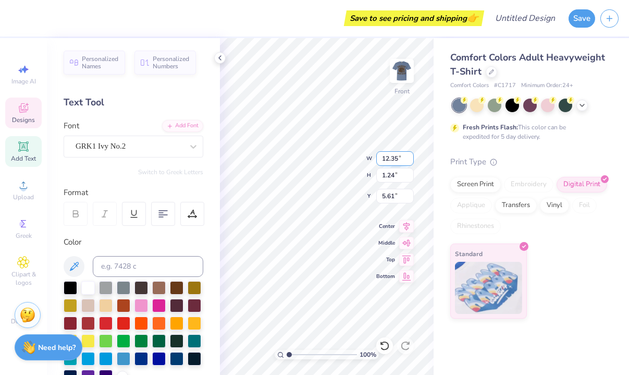
type input "12.81"
type input "8.64"
type input "7.53"
type input "2.17"
type input "2.08"
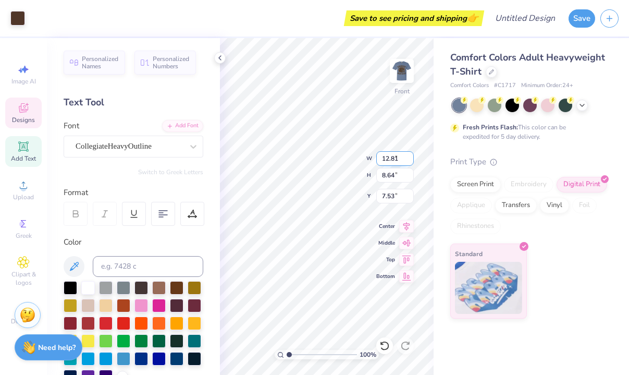
type input "5.19"
drag, startPoint x: 287, startPoint y: 355, endPoint x: 276, endPoint y: 354, distance: 10.4
click at [287, 354] on input "range" at bounding box center [322, 354] width 70 height 9
click at [216, 54] on icon at bounding box center [220, 58] width 8 height 8
type input "11.85"
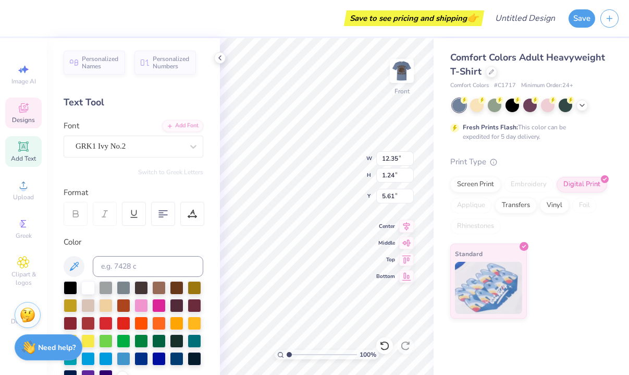
type input "1.19"
type input "5.66"
click at [221, 60] on polyline at bounding box center [220, 58] width 2 height 4
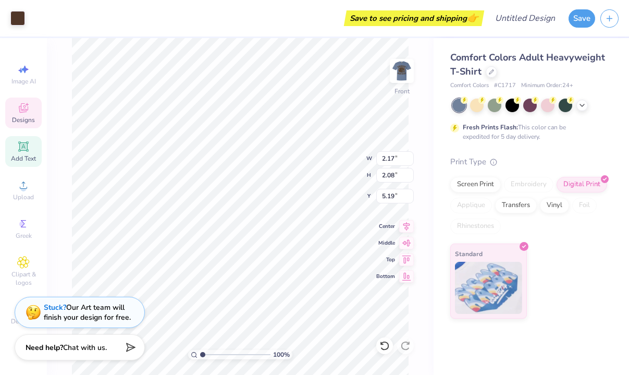
type input "5.22"
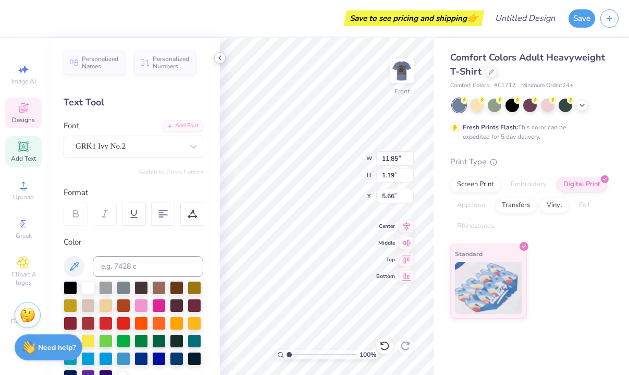
type input "2.17"
type input "2.08"
type input "5.22"
type input "11.85"
type input "1.19"
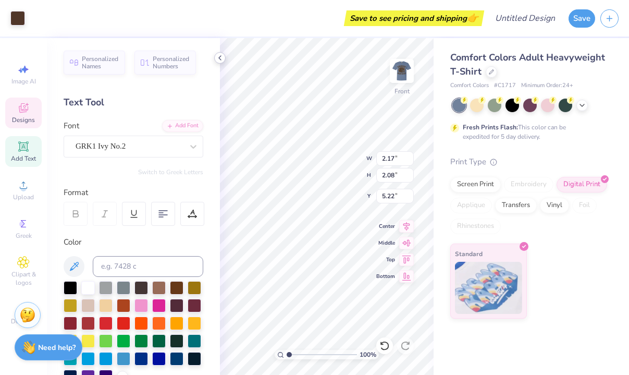
type input "5.66"
click at [224, 56] on icon at bounding box center [220, 58] width 8 height 8
type textarea "8th grade"
click at [221, 60] on icon at bounding box center [220, 58] width 8 height 8
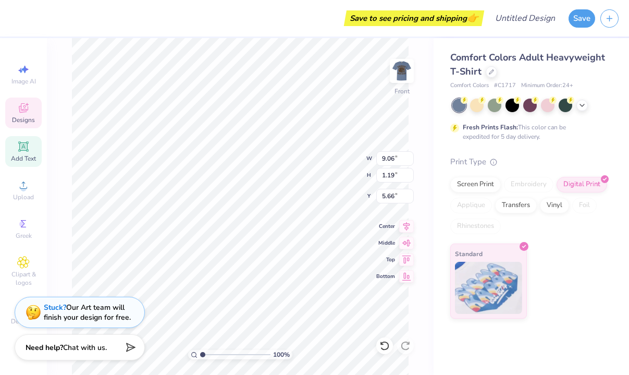
type input "11.88"
type input "1.56"
type input "5.22"
type input "10.89"
type input "1.43"
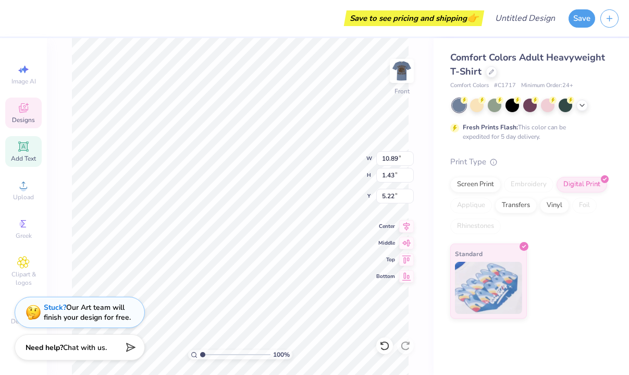
type input "5.54"
type input "2.17"
type input "2.08"
type input "5.22"
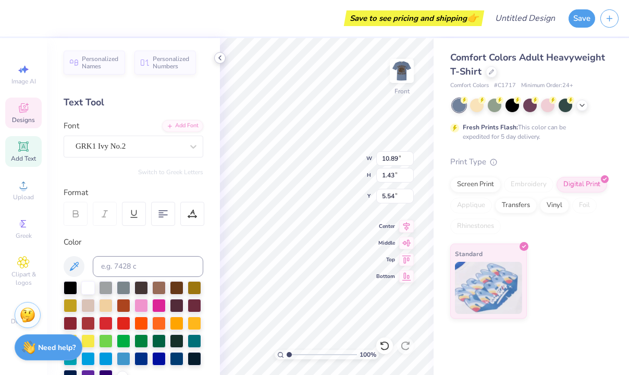
type input "10.32"
type input "1.36"
click at [222, 59] on icon at bounding box center [220, 58] width 8 height 8
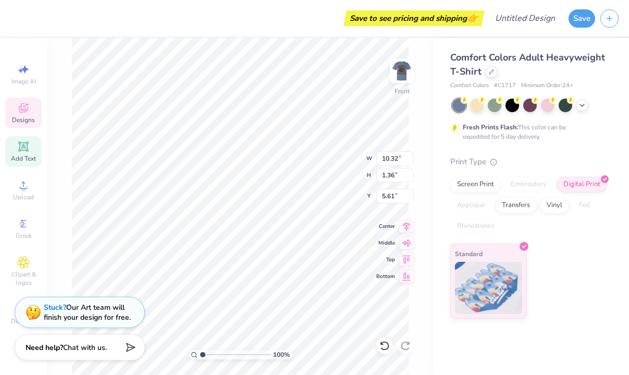
type input "5.58"
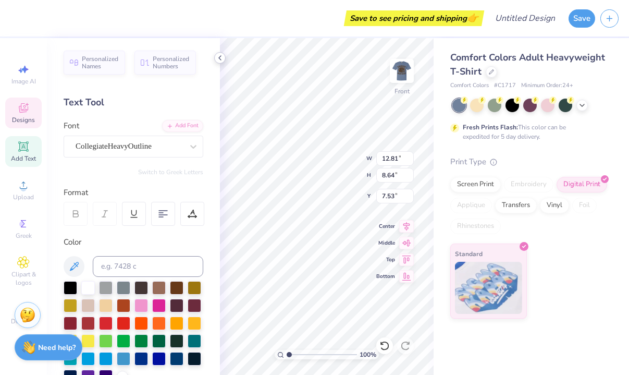
click at [219, 58] on polyline at bounding box center [220, 58] width 2 height 4
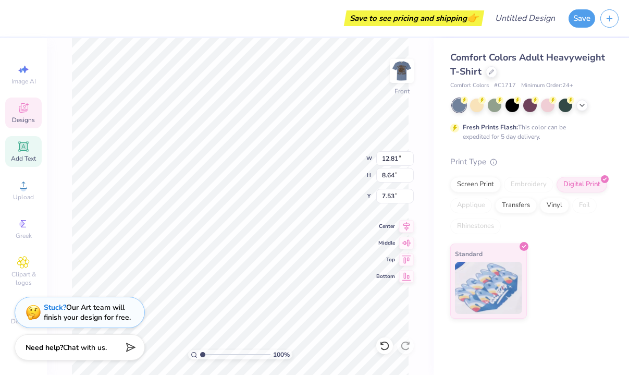
type input "7.66"
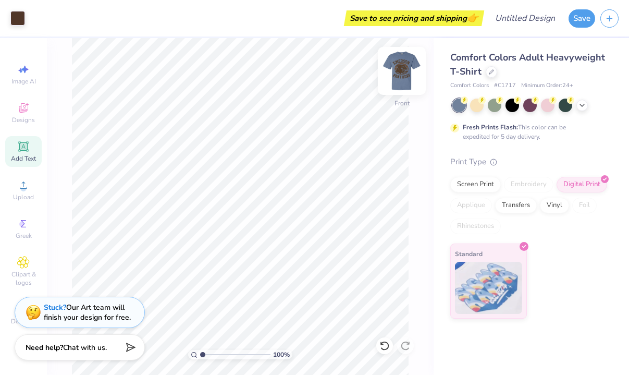
click at [404, 67] on img at bounding box center [402, 71] width 42 height 42
click at [402, 66] on img at bounding box center [402, 71] width 42 height 42
click at [395, 65] on img at bounding box center [402, 71] width 42 height 42
click at [395, 65] on img at bounding box center [401, 70] width 21 height 21
click at [385, 63] on img at bounding box center [402, 71] width 42 height 42
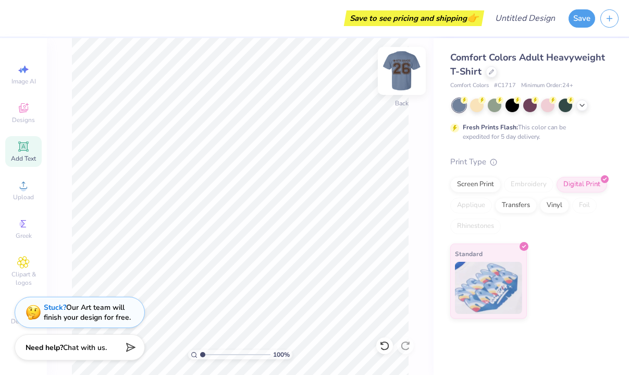
click at [393, 63] on img at bounding box center [402, 71] width 42 height 42
click at [402, 69] on img at bounding box center [402, 71] width 42 height 42
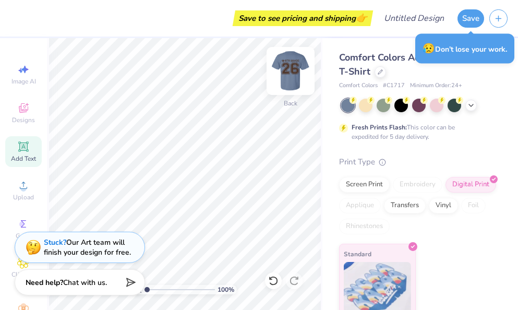
click at [287, 70] on img at bounding box center [290, 71] width 42 height 42
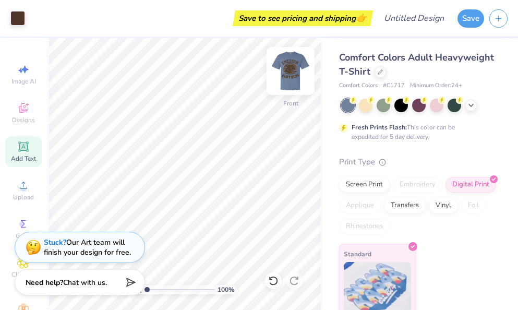
click at [284, 71] on img at bounding box center [290, 71] width 42 height 42
